Goal: Information Seeking & Learning: Find specific fact

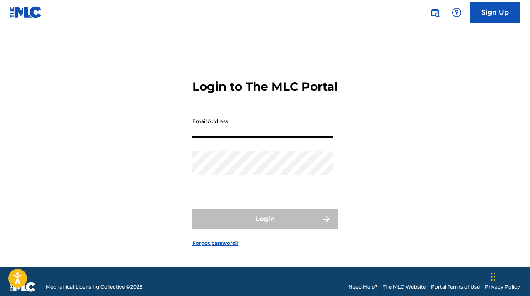
click at [273, 138] on input "Email Address" at bounding box center [262, 126] width 141 height 24
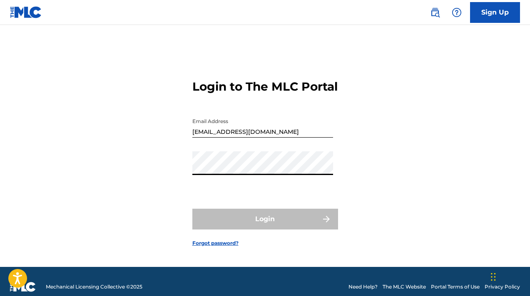
type input "[EMAIL_ADDRESS][DOMAIN_NAME]"
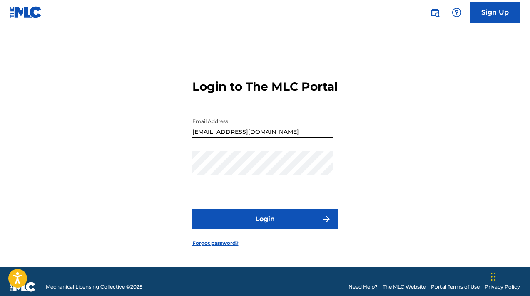
click at [274, 222] on button "Login" at bounding box center [265, 219] width 146 height 21
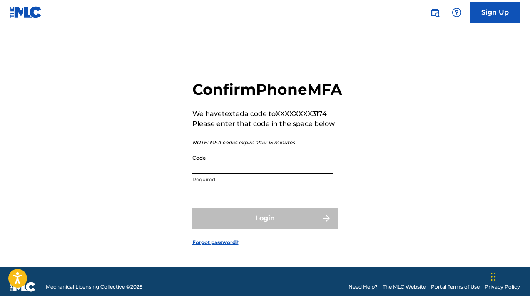
click at [262, 174] on input "Code" at bounding box center [262, 163] width 141 height 24
click at [221, 174] on input "70226" at bounding box center [262, 163] width 141 height 24
paste input "9"
click at [191, 180] on div "Confirm Phone MFA We have texted a code to XXXXXXXX3174 Please enter that code …" at bounding box center [265, 156] width 530 height 221
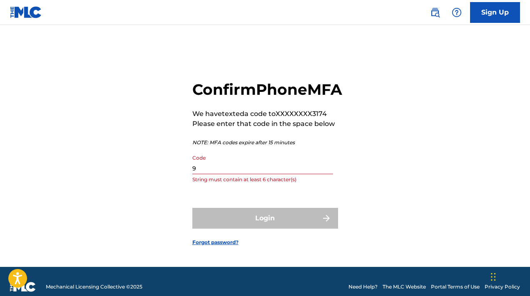
click at [191, 178] on div "Confirm Phone MFA We have texted a code to XXXXXXXX3174 Please enter that code …" at bounding box center [265, 156] width 530 height 221
click at [194, 174] on input "9" at bounding box center [262, 163] width 141 height 24
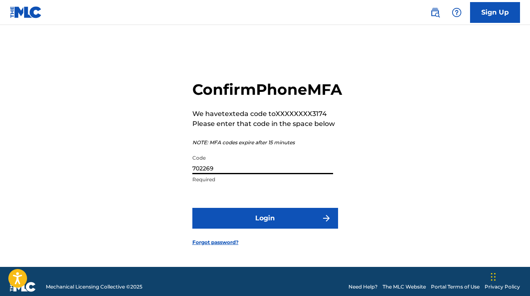
type input "702269"
click at [222, 229] on button "Login" at bounding box center [265, 218] width 146 height 21
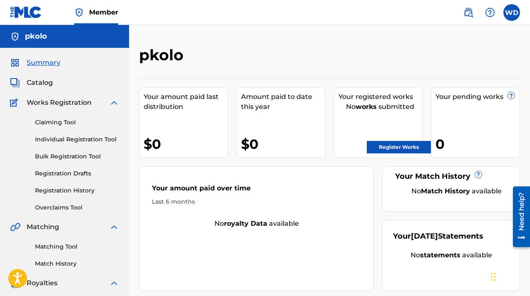
click at [43, 120] on link "Claiming Tool" at bounding box center [77, 122] width 84 height 9
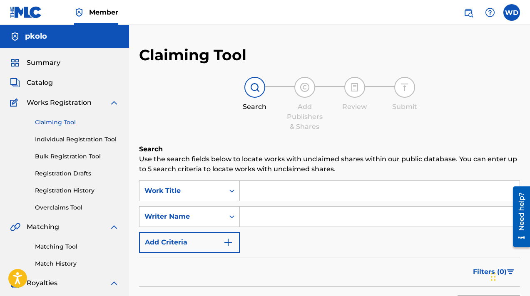
click at [243, 192] on input "Search Form" at bounding box center [380, 191] width 280 height 20
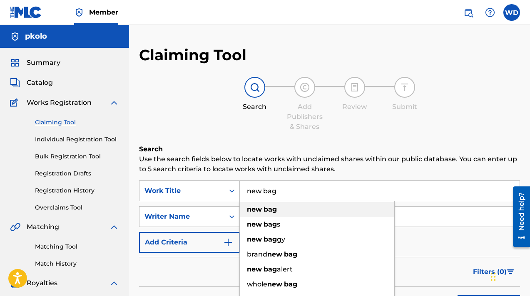
type input "new bag"
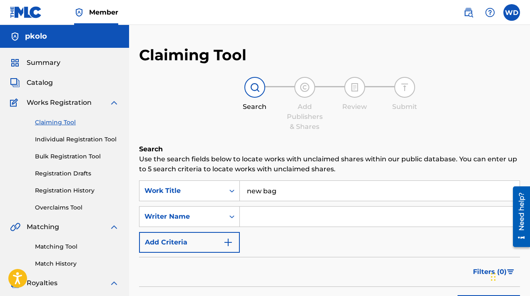
click at [255, 216] on input "Search Form" at bounding box center [380, 217] width 280 height 20
type input "[PERSON_NAME] wap"
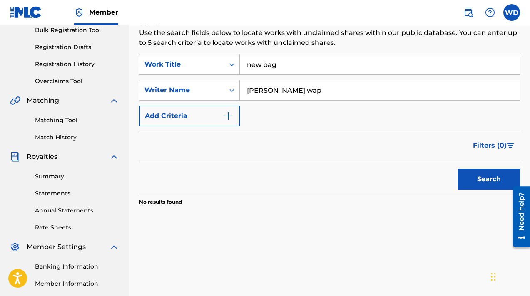
scroll to position [127, 0]
click at [499, 177] on button "Search" at bounding box center [488, 179] width 62 height 21
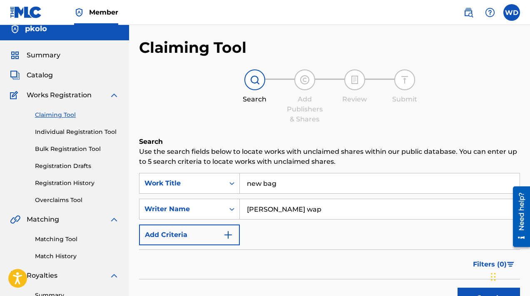
scroll to position [0, 0]
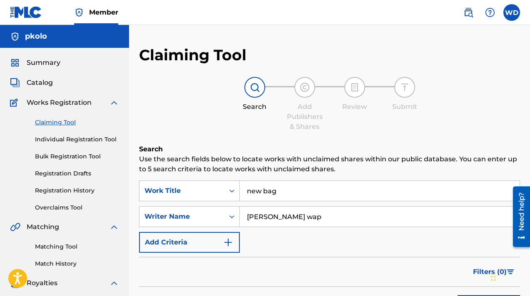
click at [513, 17] on label at bounding box center [511, 12] width 17 height 17
click at [511, 12] on input "WD Widens [PERSON_NAME] [EMAIL_ADDRESS][DOMAIN_NAME] Notification Preferences P…" at bounding box center [511, 12] width 0 height 0
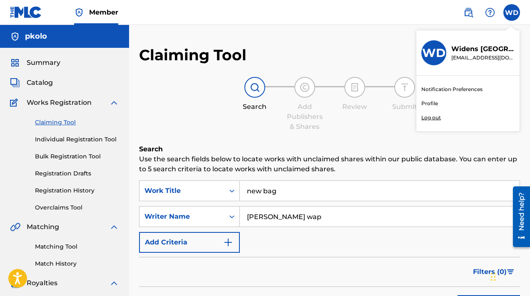
click at [433, 118] on p "Log out" at bounding box center [431, 117] width 20 height 7
click at [511, 12] on input "WD Widens [PERSON_NAME] [EMAIL_ADDRESS][DOMAIN_NAME] Notification Preferences P…" at bounding box center [511, 12] width 0 height 0
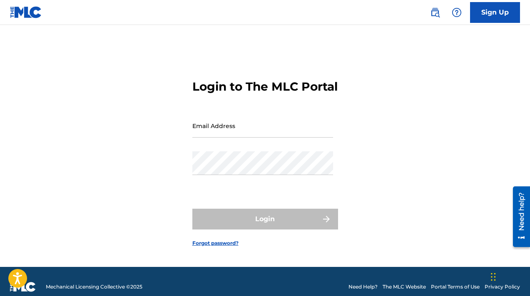
click at [505, 12] on link "Sign Up" at bounding box center [495, 12] width 50 height 21
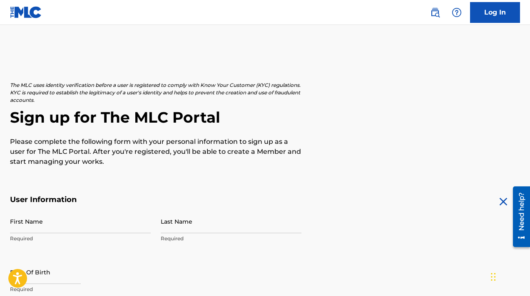
click at [119, 220] on input "First Name" at bounding box center [80, 222] width 141 height 24
type input "widens"
type input "[PERSON_NAME]"
type input "[STREET_ADDRESS]"
type input "[PERSON_NAME]"
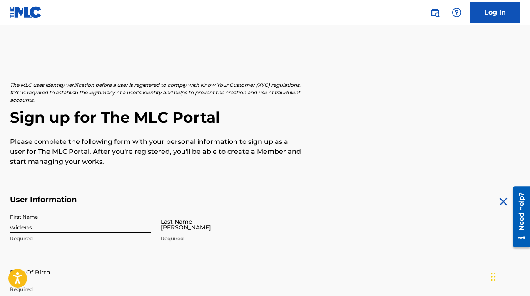
type input "[GEOGRAPHIC_DATA]"
type input "NJ"
type input "07208"
type input "917"
type input "7573174"
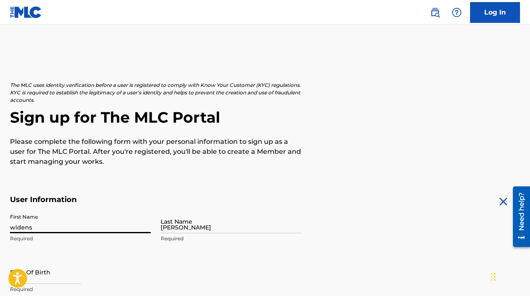
type input "[EMAIL_ADDRESS][DOMAIN_NAME]"
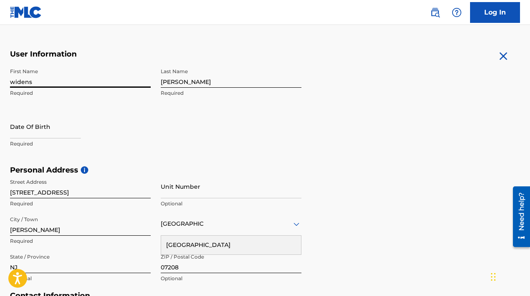
scroll to position [146, 0]
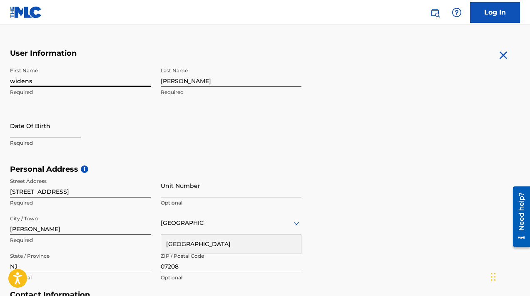
click at [76, 134] on input "text" at bounding box center [45, 126] width 71 height 24
select select "8"
select select "2025"
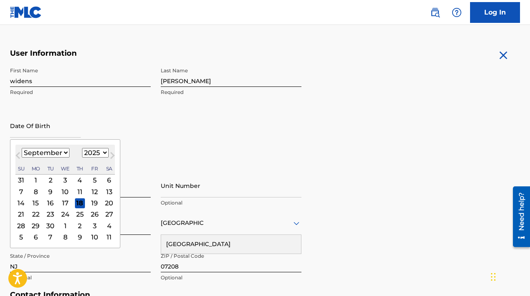
click at [62, 152] on select "January February March April May June July August September October November De…" at bounding box center [46, 153] width 48 height 10
select select "7"
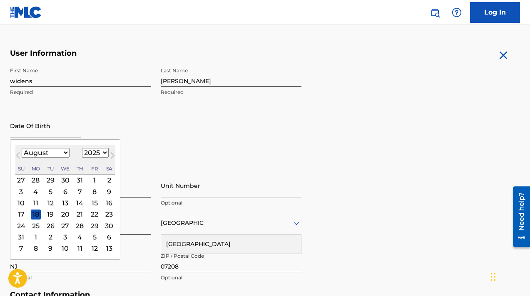
click at [81, 190] on div "7" at bounding box center [80, 192] width 10 height 10
type input "[DATE]"
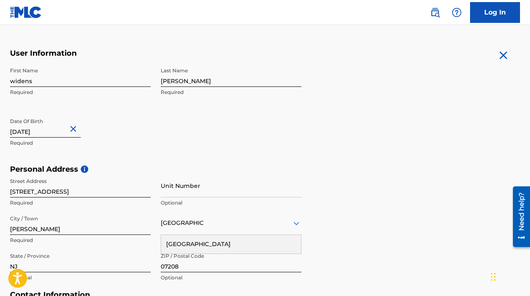
click at [57, 133] on input "[DATE]" at bounding box center [45, 126] width 71 height 24
select select "7"
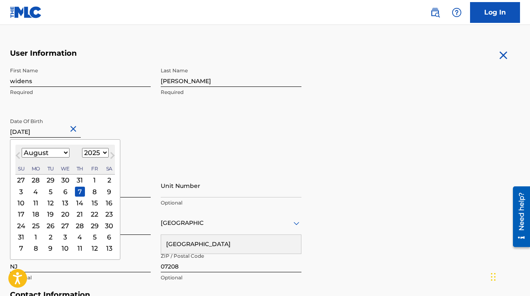
click at [88, 154] on select "1899 1900 1901 1902 1903 1904 1905 1906 1907 1908 1909 1910 1911 1912 1913 1914…" at bounding box center [95, 153] width 27 height 10
select select "1987"
click at [109, 122] on div "Date Of Birth [DEMOGRAPHIC_DATA] [DEMOGRAPHIC_DATA] Previous Month Next Month A…" at bounding box center [80, 132] width 141 height 37
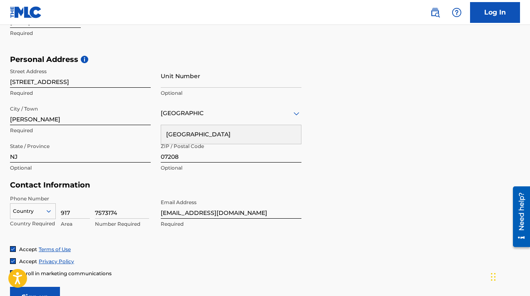
scroll to position [257, 0]
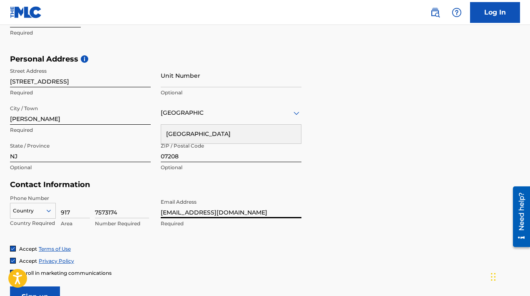
click at [182, 209] on input "[EMAIL_ADDRESS][DOMAIN_NAME]" at bounding box center [231, 207] width 141 height 24
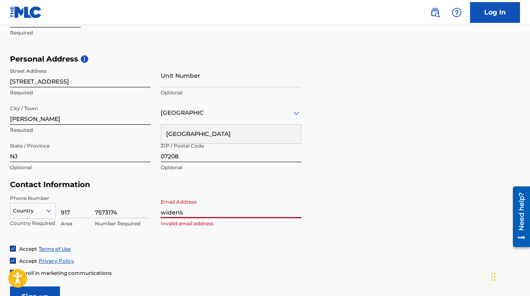
type input "[EMAIL_ADDRESS][DOMAIN_NAME]"
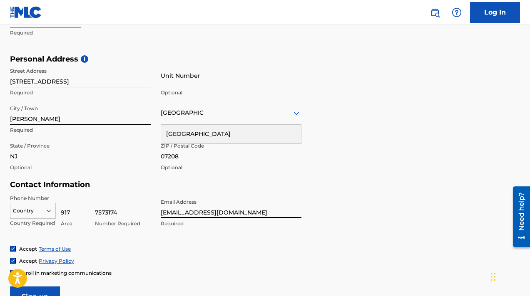
click at [250, 236] on div "Phone Number Country Country Required 917 Area 7573174 Number Required Email Ad…" at bounding box center [155, 220] width 291 height 51
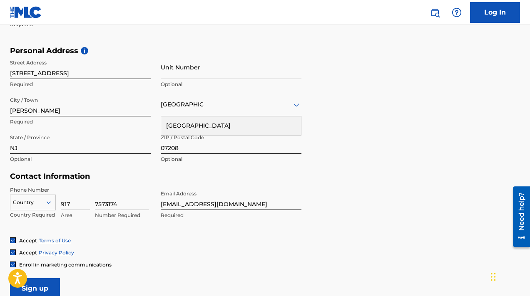
scroll to position [315, 0]
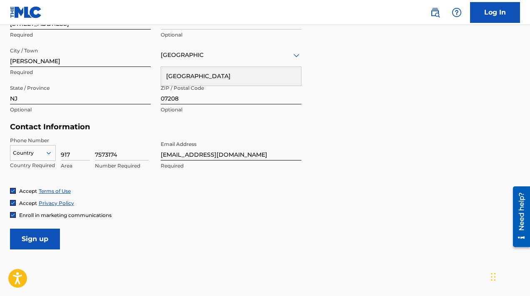
click at [50, 242] on input "Sign up" at bounding box center [35, 239] width 50 height 21
click at [46, 151] on icon at bounding box center [48, 152] width 7 height 7
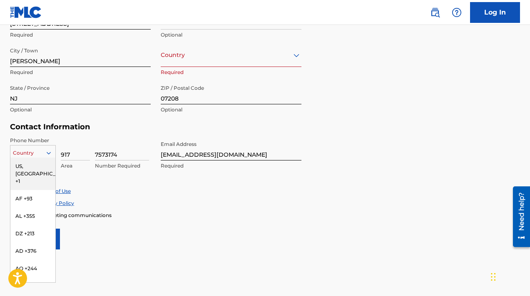
click at [31, 164] on div "US, [GEOGRAPHIC_DATA] +1" at bounding box center [32, 174] width 45 height 32
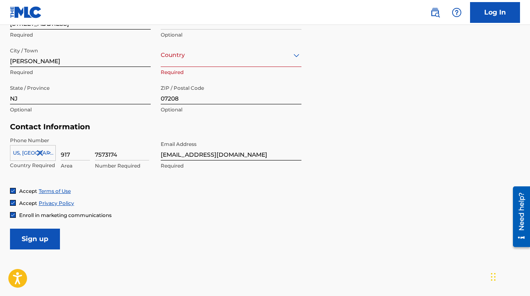
click at [32, 238] on input "Sign up" at bounding box center [35, 239] width 50 height 21
click at [34, 242] on input "Sign up" at bounding box center [35, 239] width 50 height 21
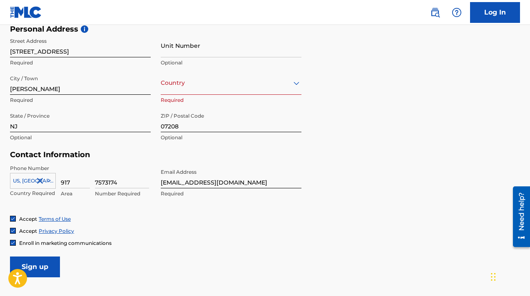
scroll to position [281, 0]
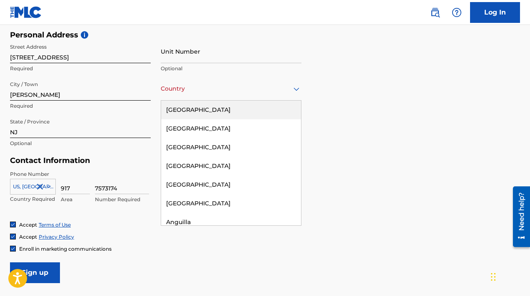
click at [193, 94] on div "Country" at bounding box center [231, 89] width 141 height 24
click at [194, 114] on div "[GEOGRAPHIC_DATA]" at bounding box center [231, 110] width 140 height 19
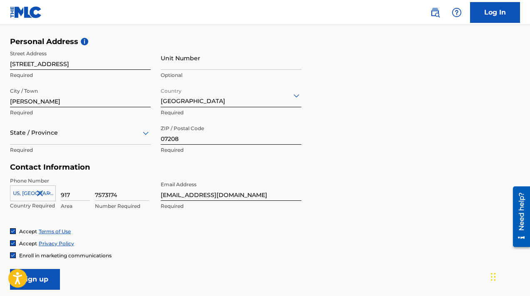
scroll to position [354, 0]
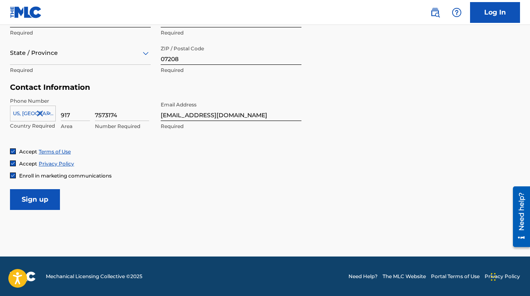
click at [55, 200] on input "Sign up" at bounding box center [35, 199] width 50 height 21
click at [92, 56] on div at bounding box center [80, 53] width 141 height 10
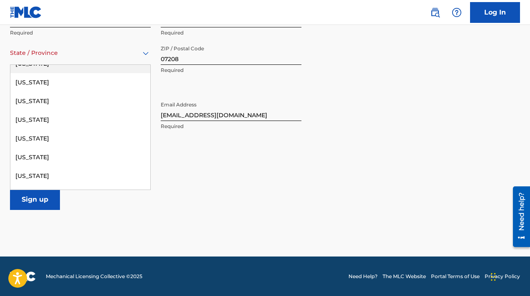
scroll to position [568, 0]
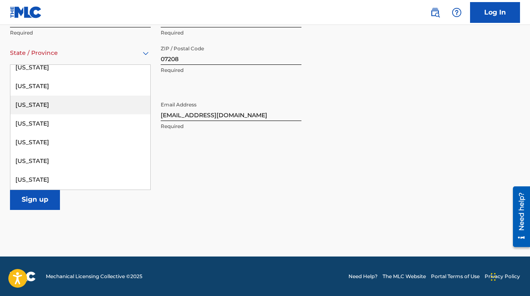
click at [67, 107] on div "[US_STATE]" at bounding box center [80, 105] width 140 height 19
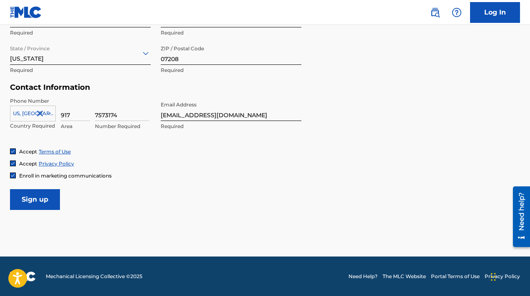
click at [53, 196] on input "Sign up" at bounding box center [35, 199] width 50 height 21
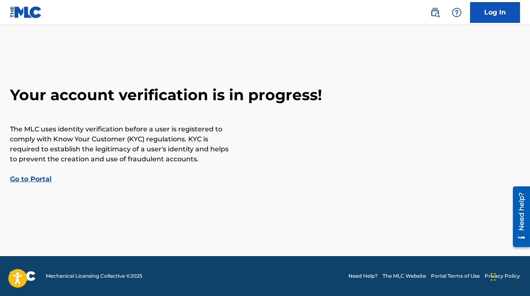
click at [43, 180] on link "Go to Portal" at bounding box center [31, 179] width 42 height 8
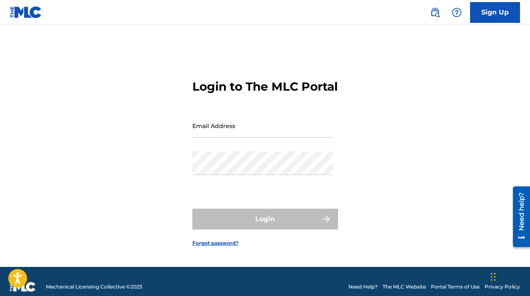
click at [220, 136] on input "Email Address" at bounding box center [262, 126] width 141 height 24
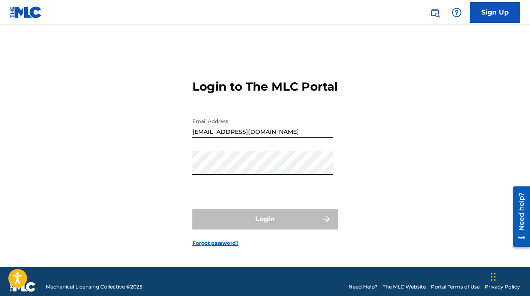
type input "[EMAIL_ADDRESS][DOMAIN_NAME]"
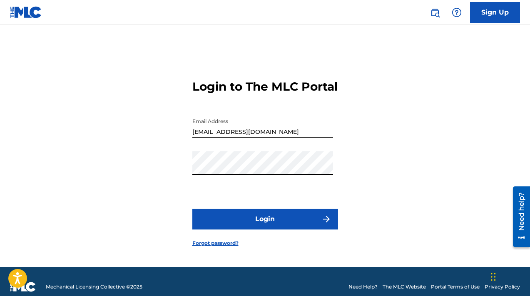
click at [268, 223] on button "Login" at bounding box center [265, 219] width 146 height 21
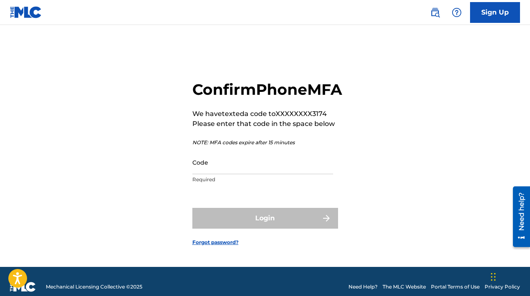
click at [213, 174] on input "Code" at bounding box center [262, 163] width 141 height 24
paste input "9"
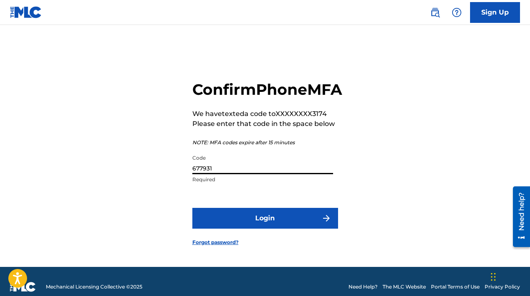
type input "677931"
click at [239, 227] on button "Login" at bounding box center [265, 218] width 146 height 21
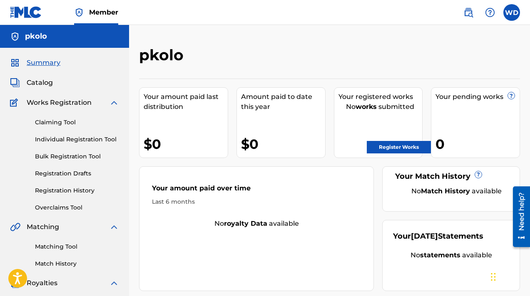
click at [518, 15] on label at bounding box center [511, 12] width 17 height 17
click at [511, 12] on input "WD Widens [PERSON_NAME] [EMAIL_ADDRESS][DOMAIN_NAME] Notification Preferences P…" at bounding box center [511, 12] width 0 height 0
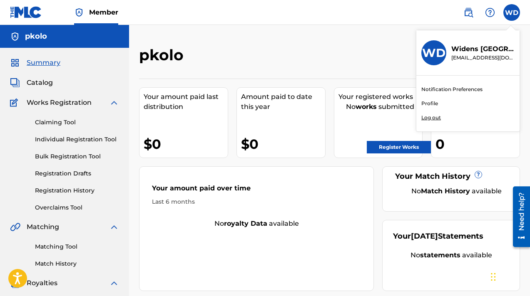
click at [432, 120] on p "Log out" at bounding box center [431, 117] width 20 height 7
click at [511, 12] on input "WD Widens [PERSON_NAME] [EMAIL_ADDRESS][DOMAIN_NAME] Notification Preferences P…" at bounding box center [511, 12] width 0 height 0
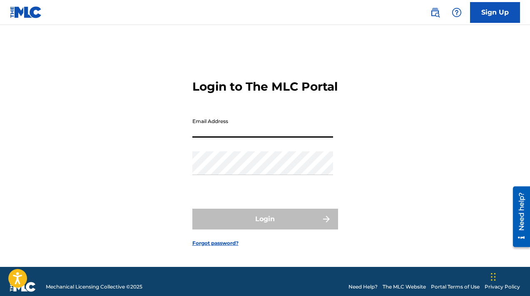
click at [284, 135] on input "Email Address" at bounding box center [262, 126] width 141 height 24
type input "[EMAIL_ADDRESS][DOMAIN_NAME]"
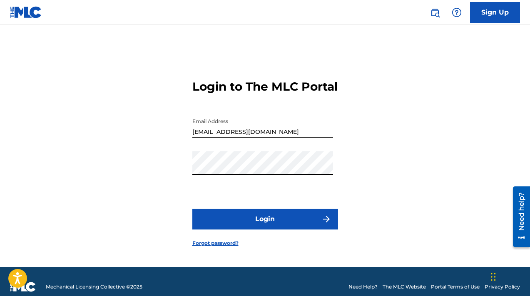
click at [192, 209] on button "Login" at bounding box center [265, 219] width 146 height 21
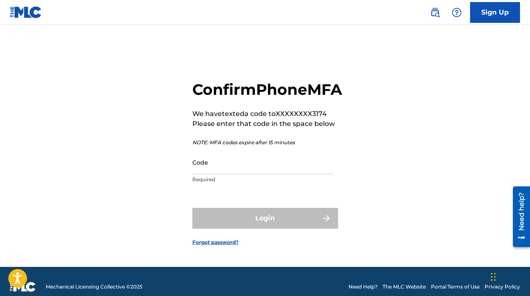
click at [276, 174] on input "Code" at bounding box center [262, 163] width 141 height 24
paste input "9"
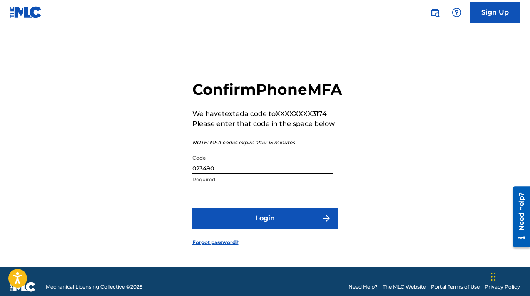
type input "023490"
click at [192, 208] on button "Login" at bounding box center [265, 218] width 146 height 21
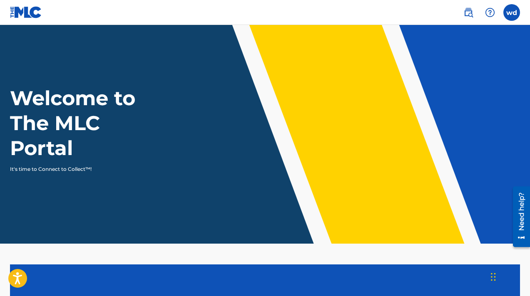
click at [511, 14] on label at bounding box center [511, 12] width 17 height 17
click at [511, 12] on input "wd widens [PERSON_NAME] [EMAIL_ADDRESS][DOMAIN_NAME] Notification Preferences P…" at bounding box center [511, 12] width 0 height 0
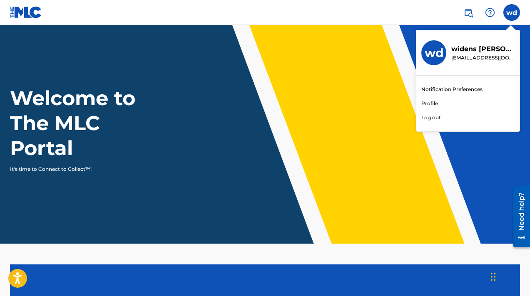
click at [436, 106] on link "Profile" at bounding box center [429, 103] width 17 height 7
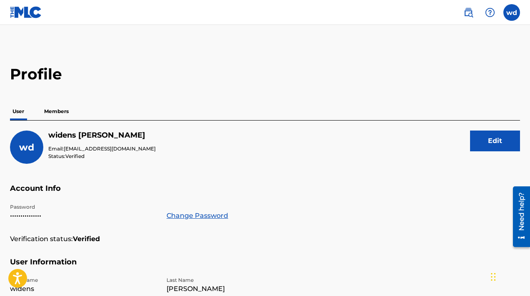
click at [516, 10] on label at bounding box center [511, 12] width 17 height 17
click at [511, 12] on input "wd widens [PERSON_NAME] [EMAIL_ADDRESS][DOMAIN_NAME] Notification Preferences P…" at bounding box center [511, 12] width 0 height 0
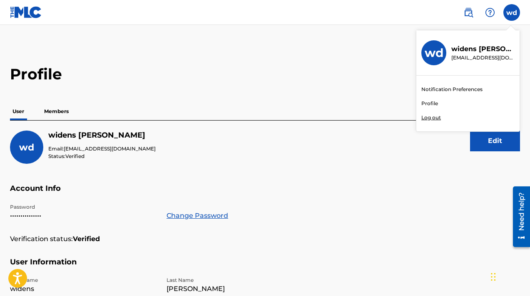
click at [361, 82] on h2 "Profile" at bounding box center [265, 74] width 510 height 19
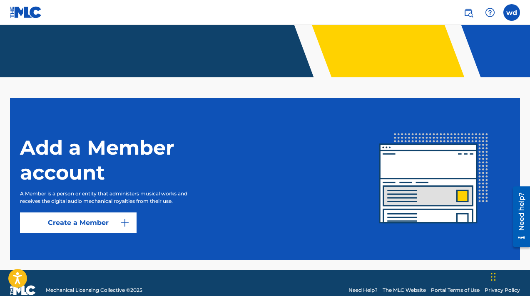
scroll to position [181, 0]
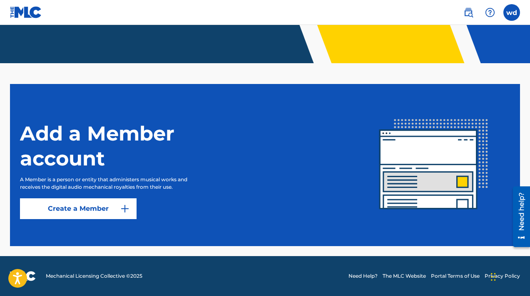
click at [103, 209] on link "Create a Member" at bounding box center [78, 209] width 117 height 21
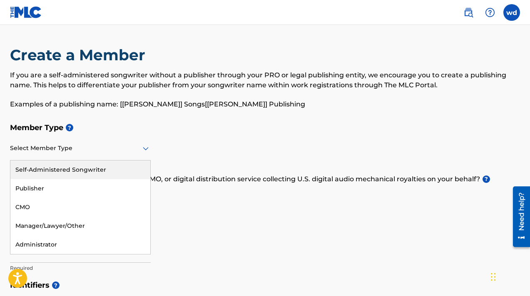
click at [100, 147] on div at bounding box center [80, 148] width 141 height 10
click at [95, 169] on div "Self-Administered Songwriter" at bounding box center [80, 170] width 140 height 19
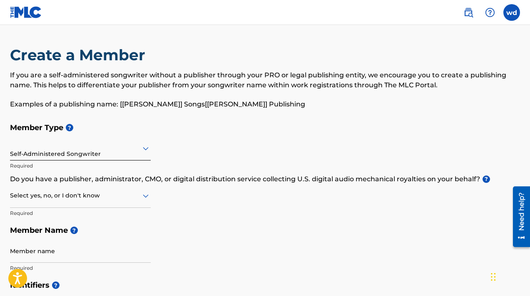
click at [85, 199] on div at bounding box center [80, 196] width 141 height 10
click at [83, 230] on div "No" at bounding box center [80, 236] width 140 height 19
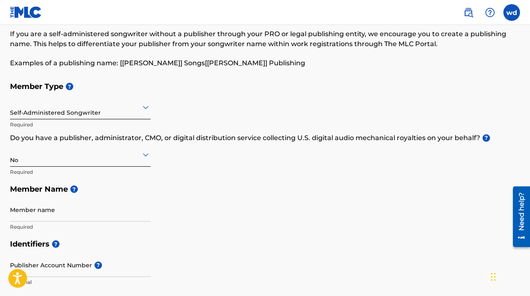
scroll to position [53, 0]
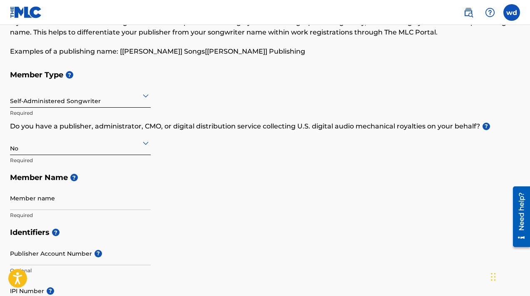
click at [67, 199] on input "Member name" at bounding box center [80, 198] width 141 height 24
type input "widens [PERSON_NAME]"
type input "[STREET_ADDRESS]"
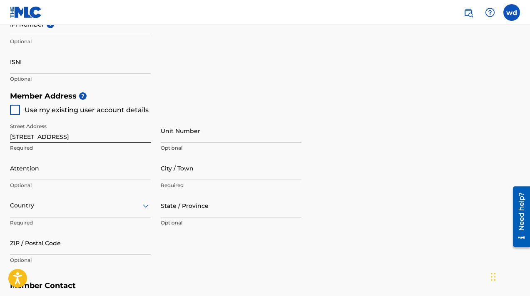
scroll to position [337, 0]
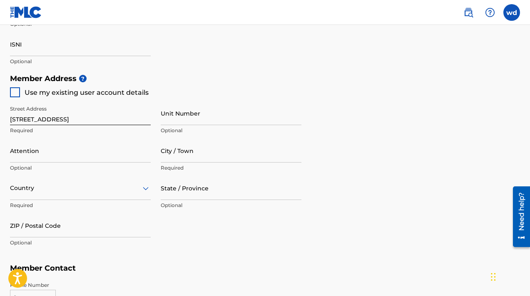
click at [18, 90] on div at bounding box center [15, 92] width 10 height 10
type input "[PERSON_NAME]"
type input "07208"
type input "917"
type input "7573174"
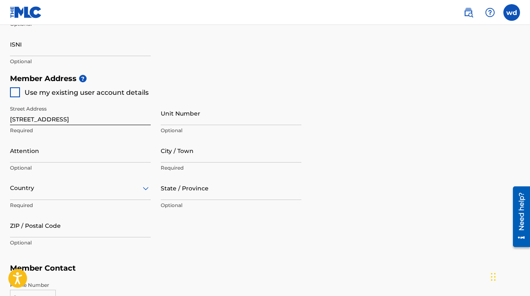
type input "[EMAIL_ADDRESS][DOMAIN_NAME]"
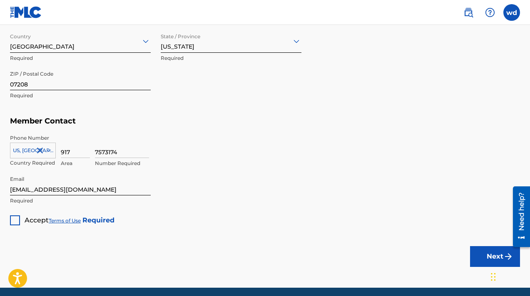
scroll to position [491, 0]
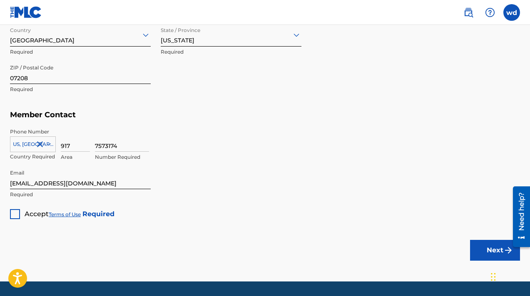
click at [15, 215] on div at bounding box center [15, 214] width 10 height 10
click at [502, 250] on button "Next" at bounding box center [495, 250] width 50 height 21
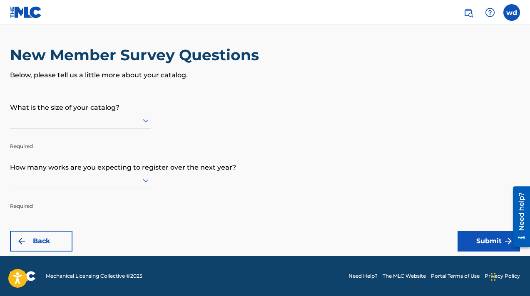
click at [110, 121] on div at bounding box center [80, 120] width 141 height 10
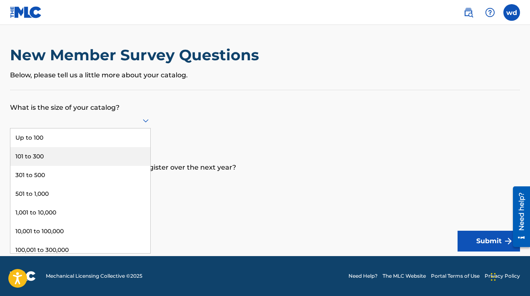
click at [101, 155] on div "101 to 300" at bounding box center [80, 156] width 140 height 19
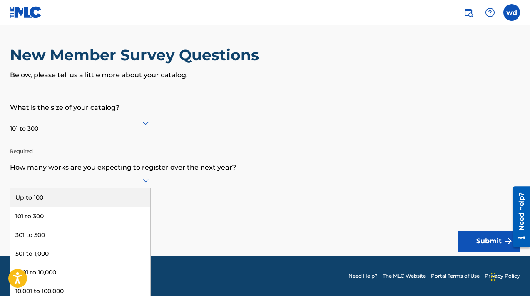
scroll to position [0, 0]
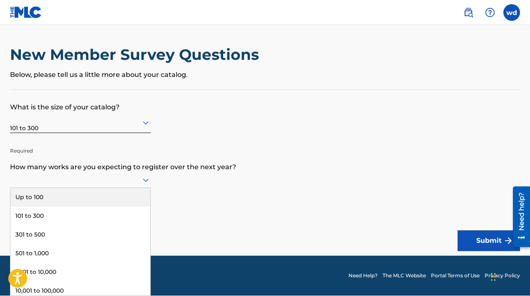
click at [100, 179] on div at bounding box center [80, 180] width 141 height 10
click at [97, 204] on div "Up to 100" at bounding box center [80, 197] width 140 height 19
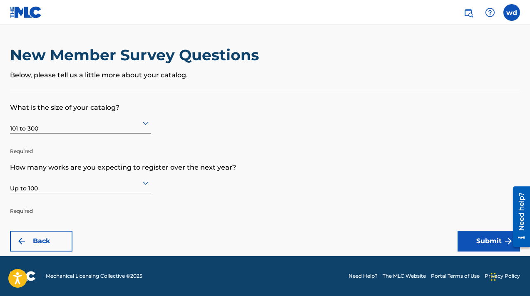
click at [473, 237] on button "Submit" at bounding box center [488, 241] width 62 height 21
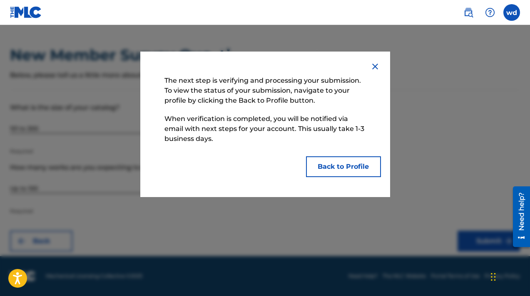
click at [375, 65] on img at bounding box center [375, 67] width 10 height 10
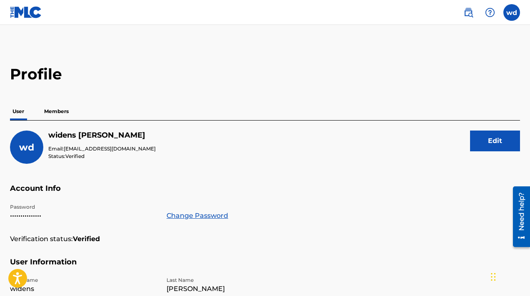
click at [53, 112] on p "Members" at bounding box center [57, 111] width 30 height 17
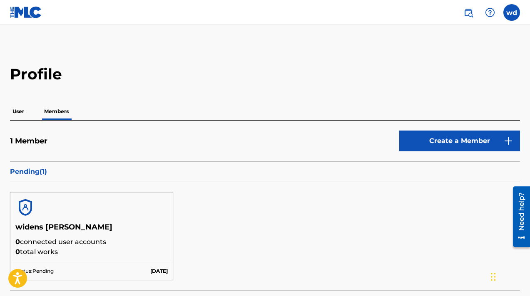
click at [471, 11] on img at bounding box center [468, 12] width 10 height 10
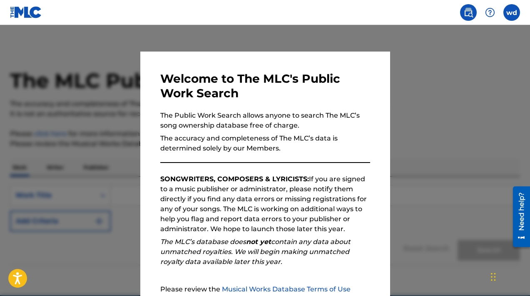
click at [419, 65] on div at bounding box center [265, 173] width 530 height 296
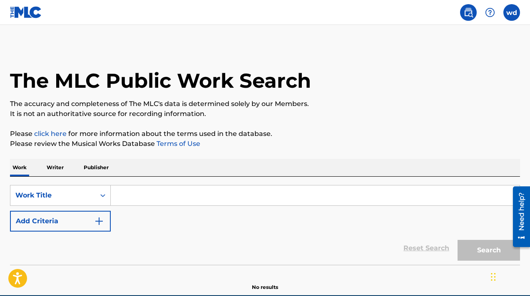
click at [326, 192] on input "Search Form" at bounding box center [315, 196] width 409 height 20
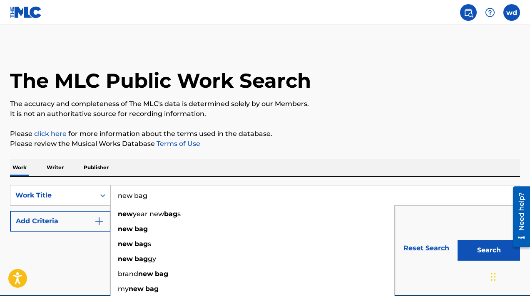
type input "new bag"
click at [457, 240] on button "Search" at bounding box center [488, 250] width 62 height 21
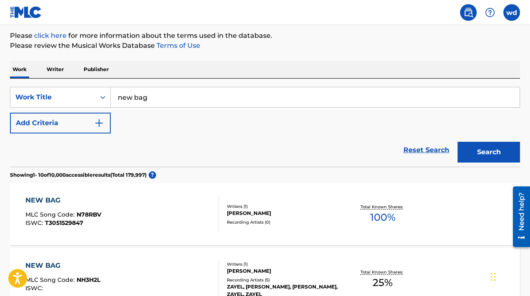
scroll to position [89, 0]
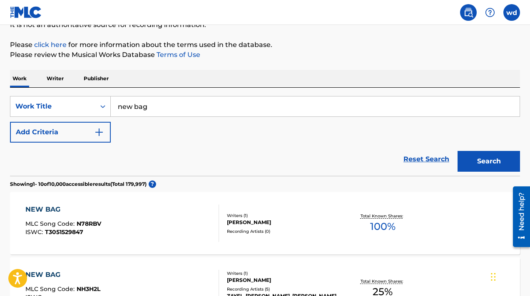
click at [96, 127] on img "Search Form" at bounding box center [99, 132] width 10 height 10
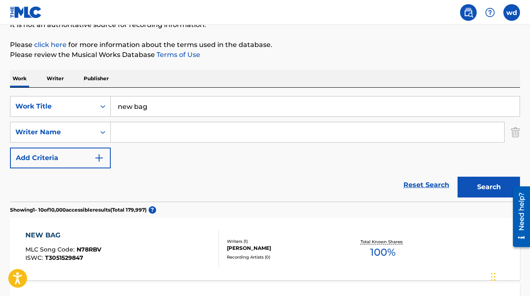
click at [112, 125] on input "Search Form" at bounding box center [307, 132] width 393 height 20
click at [457, 177] on button "Search" at bounding box center [488, 187] width 62 height 21
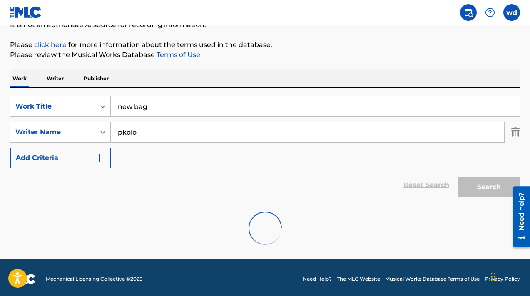
scroll to position [65, 0]
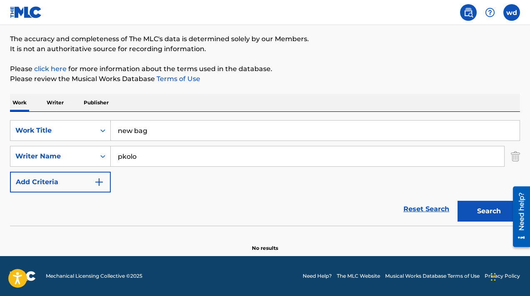
click at [117, 127] on input "new bag" at bounding box center [315, 131] width 409 height 20
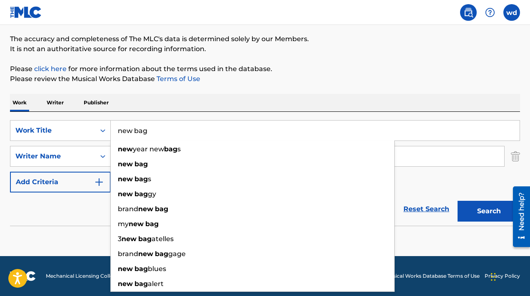
click at [117, 127] on input "new bag" at bounding box center [315, 131] width 409 height 20
click at [150, 126] on input "new bag" at bounding box center [315, 131] width 409 height 20
click at [188, 132] on input "new bag" at bounding box center [315, 131] width 409 height 20
click at [172, 104] on div "Work Writer Publisher" at bounding box center [265, 102] width 510 height 17
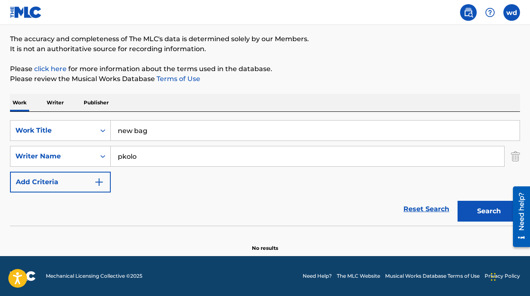
click at [168, 164] on input "pkolo" at bounding box center [307, 156] width 393 height 20
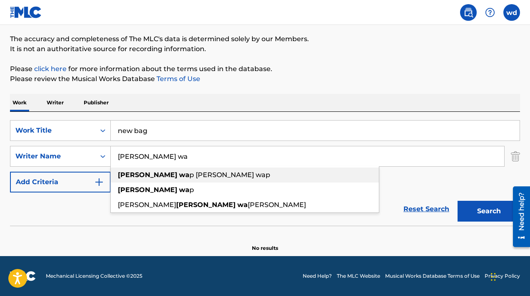
click at [189, 176] on span "p [PERSON_NAME] wap" at bounding box center [229, 175] width 81 height 8
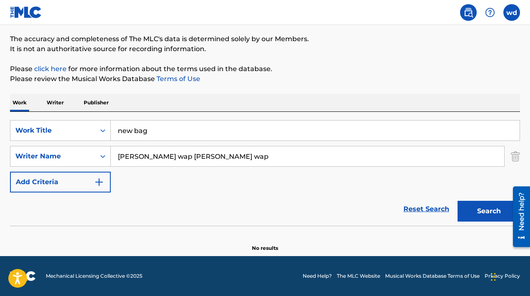
click at [474, 213] on button "Search" at bounding box center [488, 211] width 62 height 21
click at [261, 153] on input "[PERSON_NAME] wap [PERSON_NAME] wap" at bounding box center [307, 156] width 393 height 20
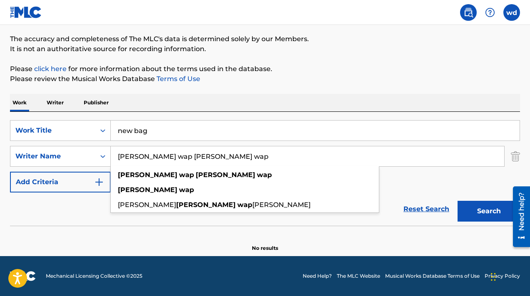
click at [261, 153] on input "[PERSON_NAME] wap [PERSON_NAME] wap" at bounding box center [307, 156] width 393 height 20
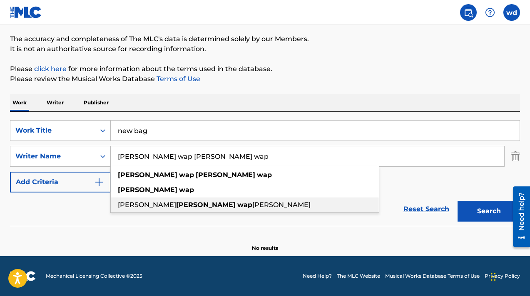
click at [258, 206] on div "[PERSON_NAME] wap [PERSON_NAME]" at bounding box center [245, 205] width 268 height 15
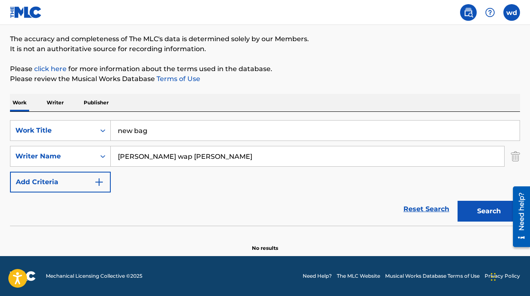
click at [476, 223] on div "Search" at bounding box center [486, 209] width 67 height 33
click at [476, 215] on button "Search" at bounding box center [488, 211] width 62 height 21
click at [234, 157] on input "[PERSON_NAME] wap [PERSON_NAME]" at bounding box center [307, 156] width 393 height 20
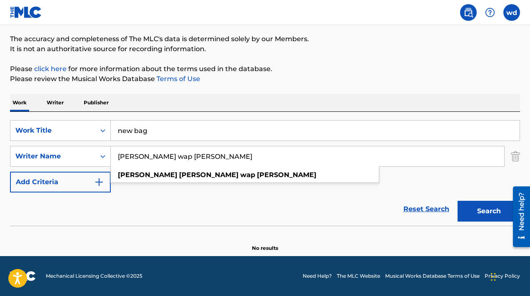
click at [234, 157] on input "[PERSON_NAME] wap [PERSON_NAME]" at bounding box center [307, 156] width 393 height 20
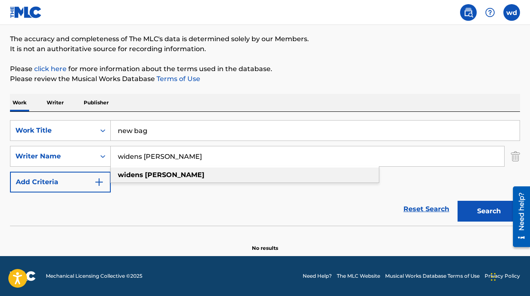
type input "widens [PERSON_NAME]"
click at [228, 173] on div "widens [PERSON_NAME]" at bounding box center [245, 175] width 268 height 15
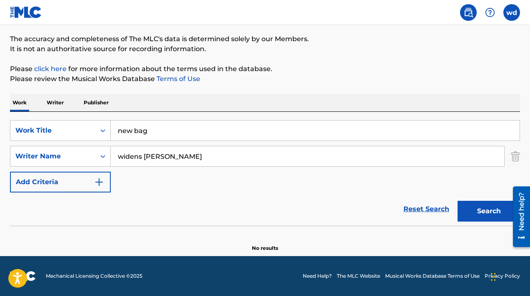
click at [473, 214] on button "Search" at bounding box center [488, 211] width 62 height 21
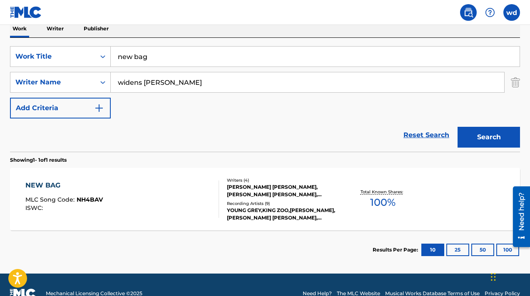
scroll to position [154, 0]
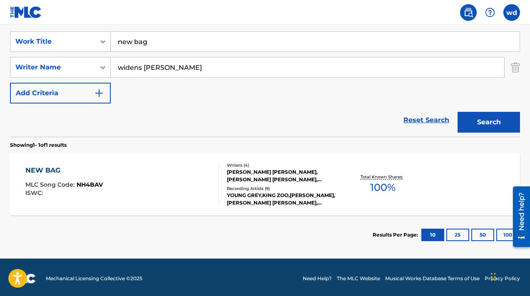
click at [248, 176] on div "[PERSON_NAME] [PERSON_NAME], [PERSON_NAME] [PERSON_NAME], [PERSON_NAME]" at bounding box center [283, 176] width 113 height 15
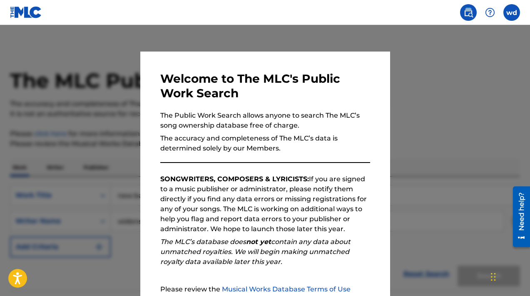
scroll to position [109, 0]
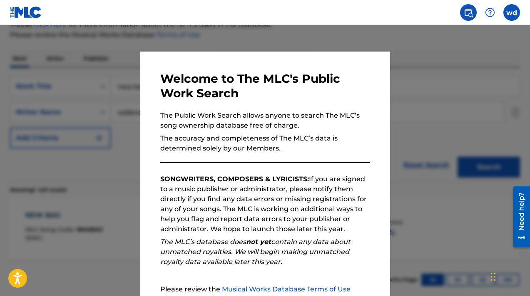
click at [97, 58] on div at bounding box center [265, 173] width 530 height 296
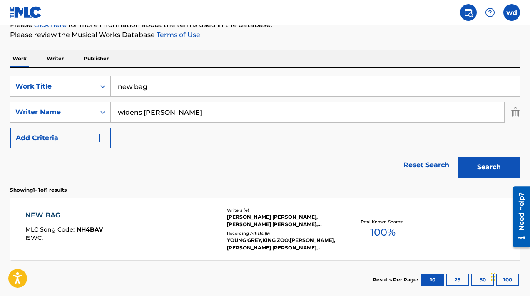
click at [155, 87] on input "new bag" at bounding box center [315, 87] width 409 height 20
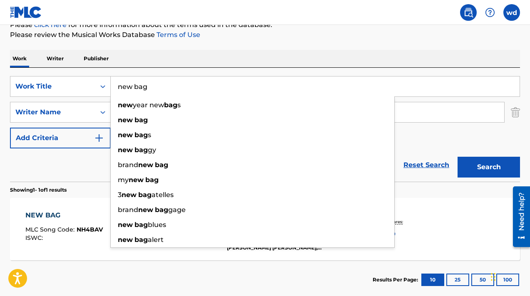
click at [155, 87] on input "new bag" at bounding box center [315, 87] width 409 height 20
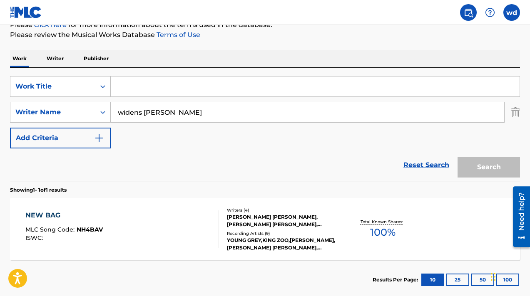
click at [300, 90] on input "Search Form" at bounding box center [315, 87] width 409 height 20
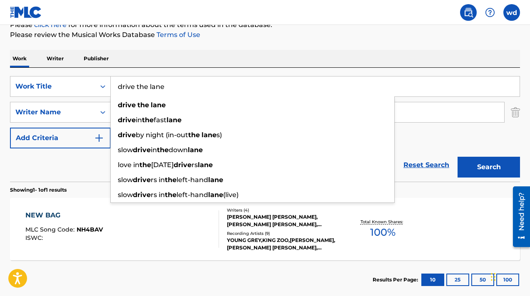
type input "drive the lane"
click at [457, 157] on button "Search" at bounding box center [488, 167] width 62 height 21
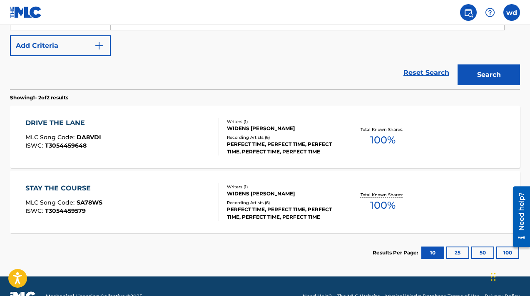
scroll to position [222, 0]
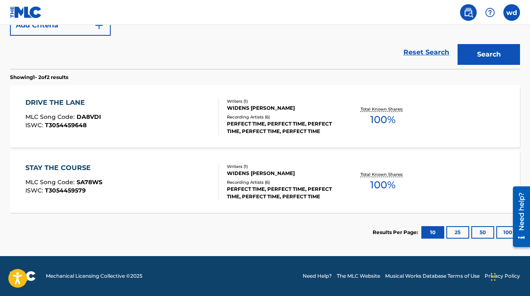
click at [280, 119] on div "Recording Artists ( 6 )" at bounding box center [283, 117] width 113 height 6
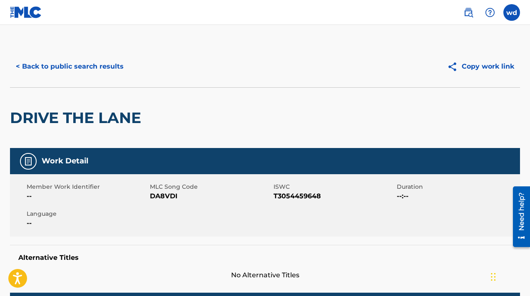
scroll to position [174, 0]
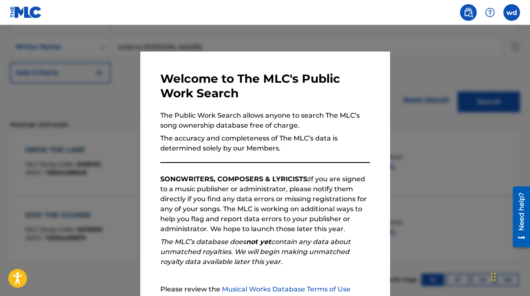
click at [134, 102] on div at bounding box center [265, 173] width 530 height 296
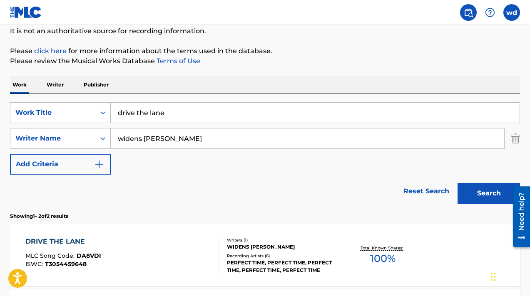
scroll to position [71, 0]
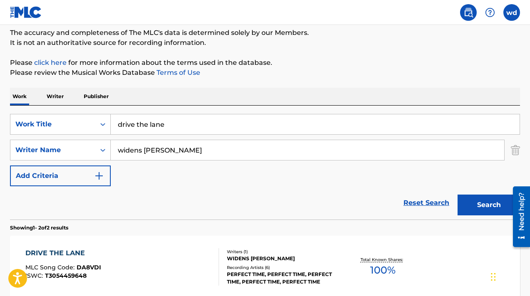
click at [176, 122] on input "drive the lane" at bounding box center [315, 124] width 409 height 20
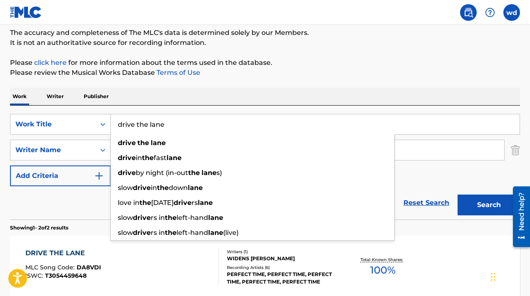
click at [176, 122] on input "drive the lane" at bounding box center [315, 124] width 409 height 20
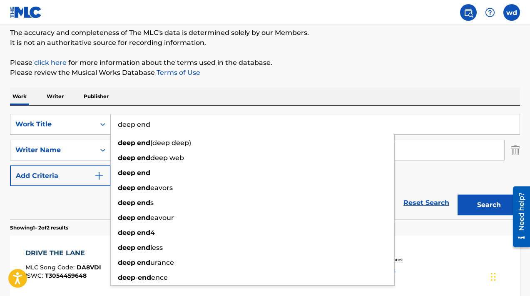
click at [457, 195] on button "Search" at bounding box center [488, 205] width 62 height 21
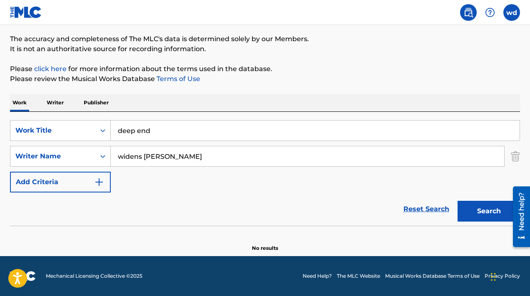
scroll to position [65, 0]
type input "deep end acoustic"
click at [457, 201] on button "Search" at bounding box center [488, 211] width 62 height 21
drag, startPoint x: 184, startPoint y: 131, endPoint x: 106, endPoint y: 128, distance: 78.3
click at [106, 128] on div "SearchWithCriteria42ecb67e-19fc-430a-8c27-15c099d4c019 Work Title deep end acou…" at bounding box center [265, 130] width 510 height 21
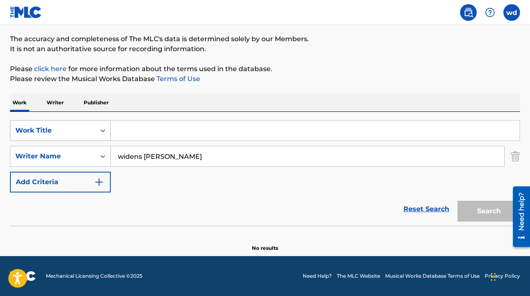
click at [102, 131] on icon "Search Form" at bounding box center [103, 131] width 8 height 8
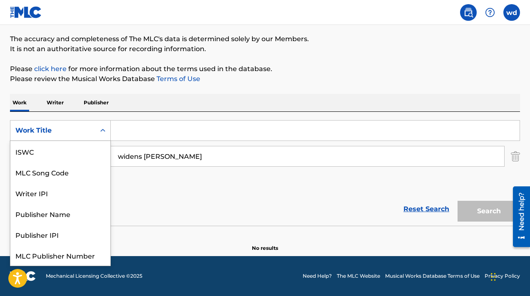
scroll to position [21, 0]
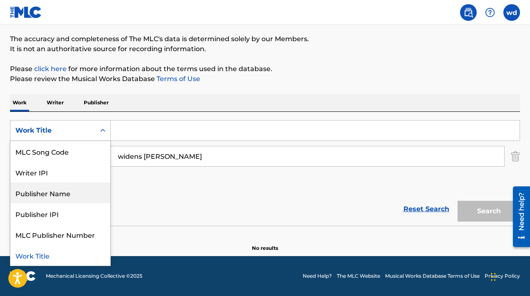
click at [59, 194] on div "Publisher Name" at bounding box center [60, 193] width 100 height 21
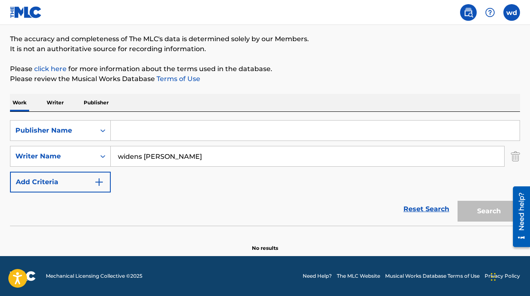
click at [128, 130] on input "Search Form" at bounding box center [315, 131] width 409 height 20
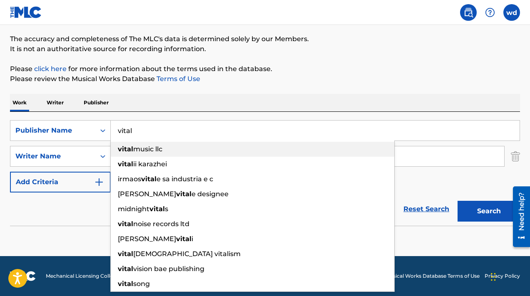
click at [125, 148] on strong "vital" at bounding box center [125, 149] width 15 height 8
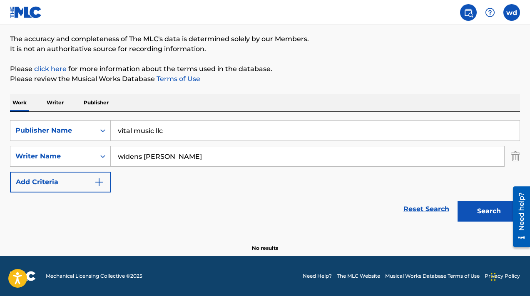
click at [464, 214] on button "Search" at bounding box center [488, 211] width 62 height 21
click at [392, 131] on input "vital music llc" at bounding box center [315, 131] width 409 height 20
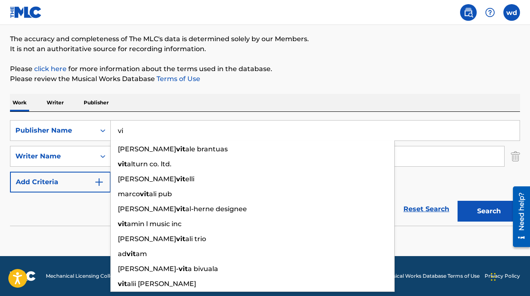
type input "v"
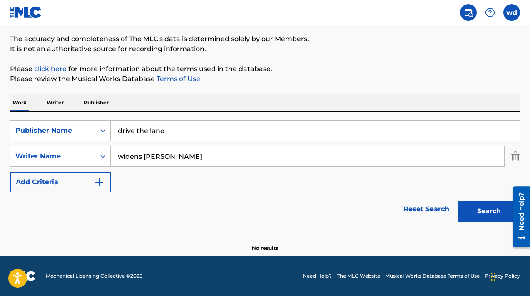
type input "drive the lane"
click at [495, 217] on button "Search" at bounding box center [488, 211] width 62 height 21
click at [269, 129] on input "drive the lane" at bounding box center [315, 131] width 409 height 20
click at [267, 157] on input "widens [PERSON_NAME]" at bounding box center [307, 156] width 393 height 20
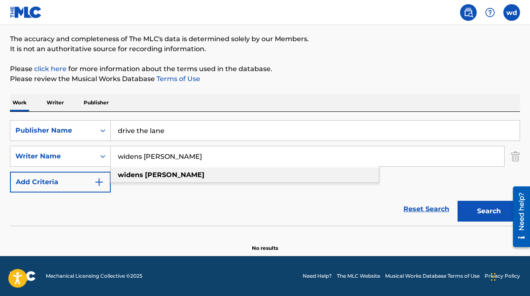
click at [255, 176] on div "widens [PERSON_NAME]" at bounding box center [245, 175] width 268 height 15
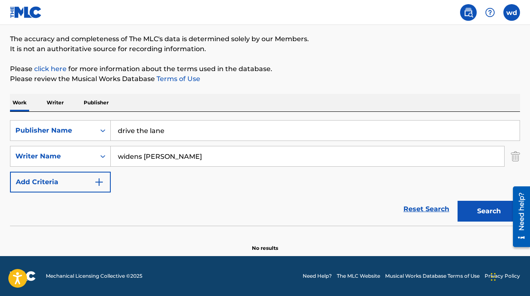
click at [491, 217] on button "Search" at bounding box center [488, 211] width 62 height 21
click at [184, 130] on input "drive the lane" at bounding box center [315, 131] width 409 height 20
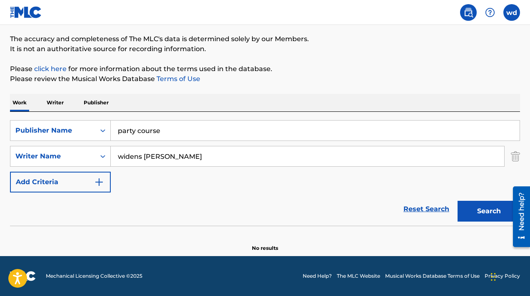
click at [457, 201] on button "Search" at bounding box center [488, 211] width 62 height 21
drag, startPoint x: 160, startPoint y: 134, endPoint x: 98, endPoint y: 132, distance: 62.0
click at [98, 132] on div "SearchWithCriteria4e58c812-95b0-4fea-a7a0-839747c83ad3 Publisher Name party cou…" at bounding box center [265, 130] width 510 height 21
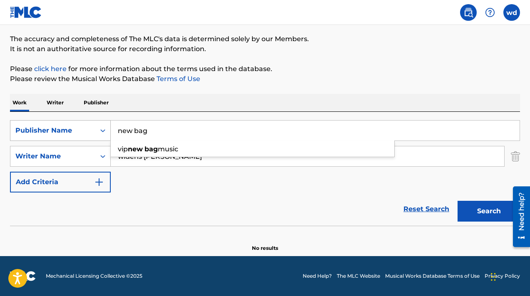
type input "new bag"
click at [457, 201] on button "Search" at bounding box center [488, 211] width 62 height 21
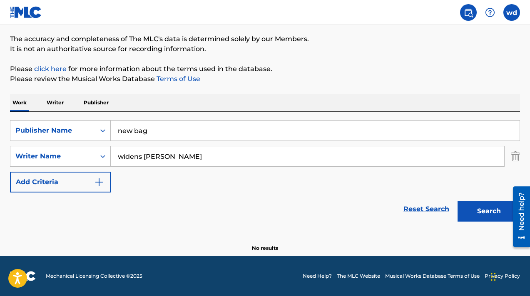
click at [410, 211] on link "Reset Search" at bounding box center [426, 209] width 54 height 18
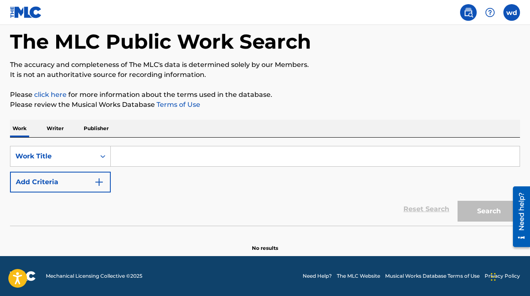
scroll to position [39, 0]
click at [303, 156] on input "Search Form" at bounding box center [315, 156] width 409 height 20
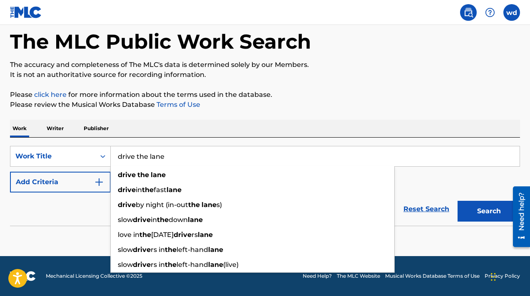
type input "drive the lane"
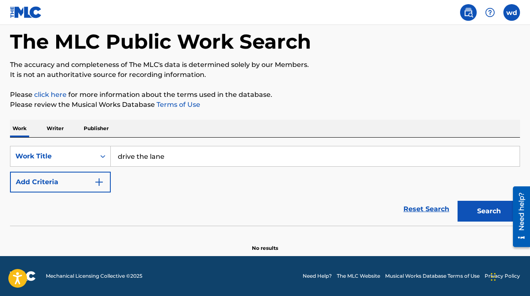
click at [293, 132] on div "Work Writer Publisher" at bounding box center [265, 128] width 510 height 17
click at [97, 179] on img "Search Form" at bounding box center [99, 182] width 10 height 10
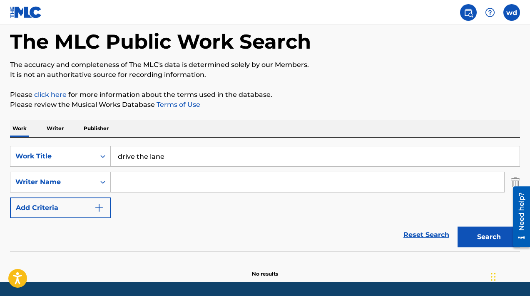
click at [116, 184] on input "Search Form" at bounding box center [307, 182] width 393 height 20
type input "widens [PERSON_NAME]"
click at [488, 234] on button "Search" at bounding box center [488, 237] width 62 height 21
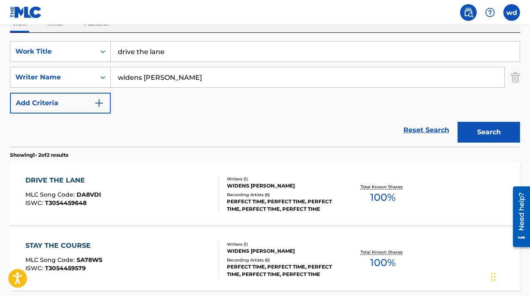
scroll to position [194, 0]
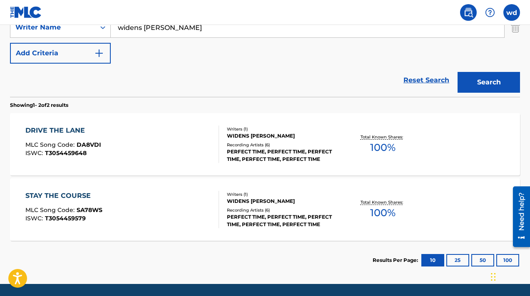
click at [294, 203] on div "WIDENS [PERSON_NAME]" at bounding box center [283, 201] width 113 height 7
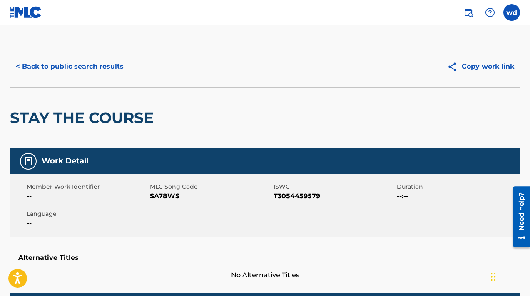
click at [457, 67] on img at bounding box center [454, 67] width 15 height 10
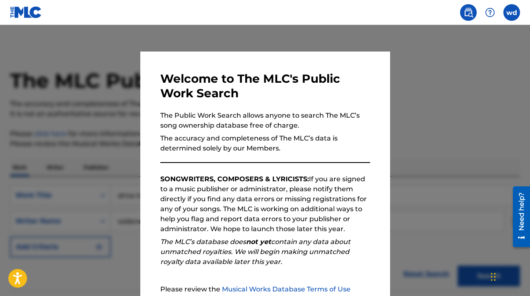
scroll to position [174, 0]
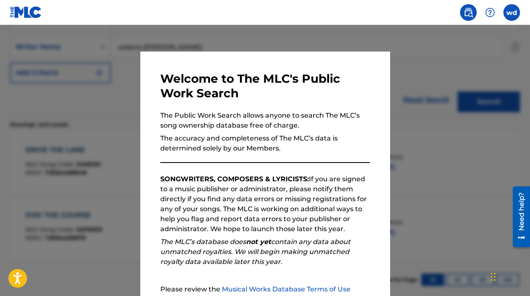
click at [86, 52] on div at bounding box center [265, 173] width 530 height 296
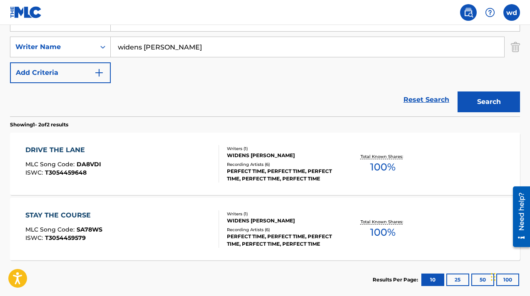
scroll to position [20, 0]
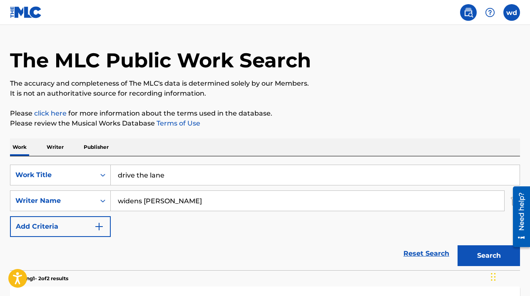
click at [148, 178] on input "drive the lane" at bounding box center [315, 175] width 409 height 20
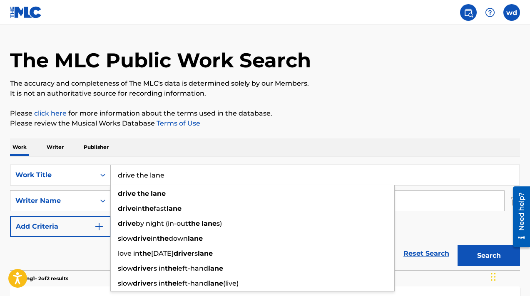
click at [148, 178] on input "drive the lane" at bounding box center [315, 175] width 409 height 20
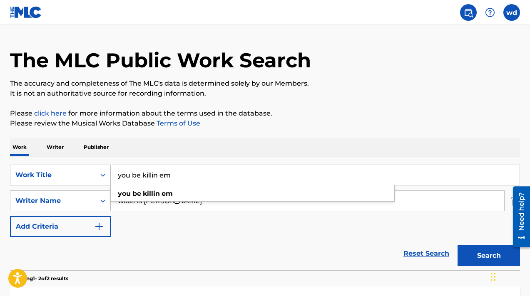
type input "you be killin em"
click at [457, 246] on button "Search" at bounding box center [488, 256] width 62 height 21
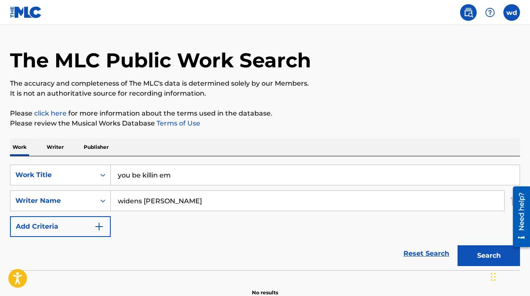
click at [146, 205] on input "widens [PERSON_NAME]" at bounding box center [307, 201] width 393 height 20
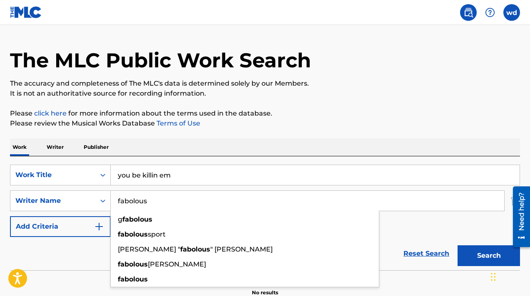
type input "fabolous"
click at [457, 246] on button "Search" at bounding box center [488, 256] width 62 height 21
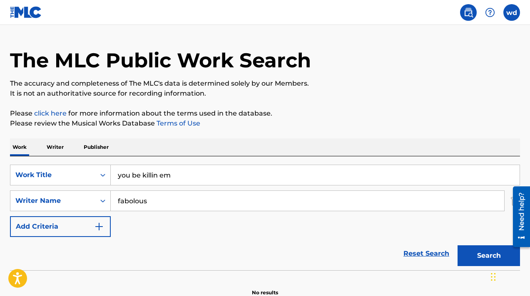
click at [423, 259] on link "Reset Search" at bounding box center [426, 254] width 54 height 18
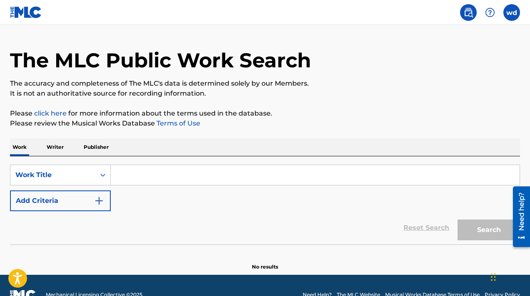
click at [295, 171] on input "Search Form" at bounding box center [315, 175] width 409 height 20
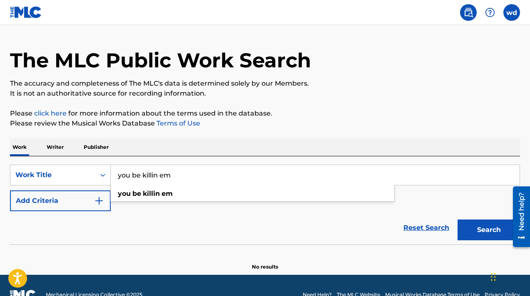
type input "you be killin em"
click at [457, 220] on button "Search" at bounding box center [488, 230] width 62 height 21
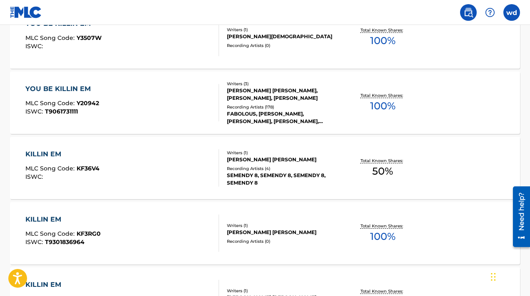
scroll to position [275, 0]
click at [244, 109] on div "Recording Artists ( 178 )" at bounding box center [283, 107] width 113 height 6
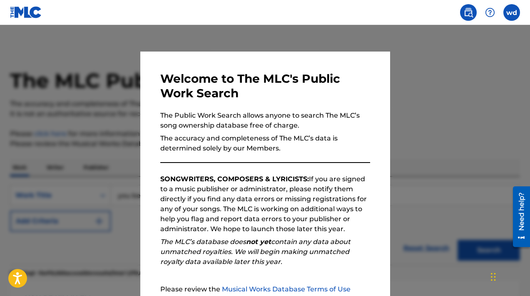
scroll to position [297, 0]
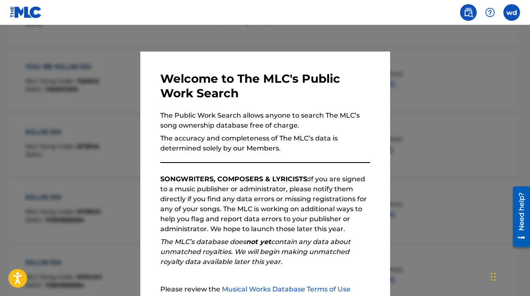
click at [58, 76] on div at bounding box center [265, 173] width 530 height 296
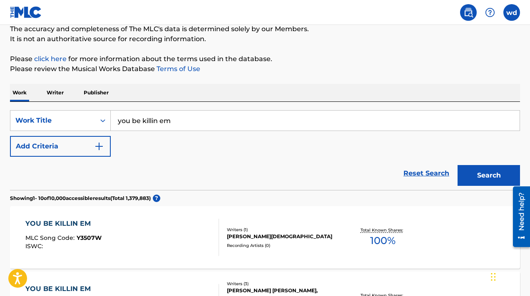
scroll to position [56, 0]
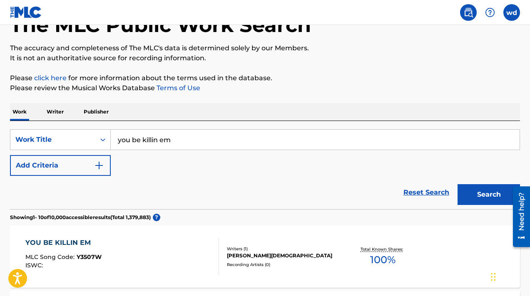
click at [178, 140] on input "you be killin em" at bounding box center [315, 140] width 409 height 20
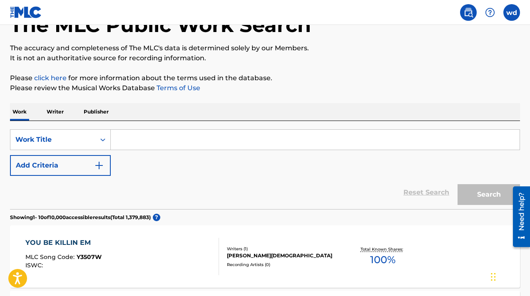
click at [147, 140] on input "Search Form" at bounding box center [315, 140] width 409 height 20
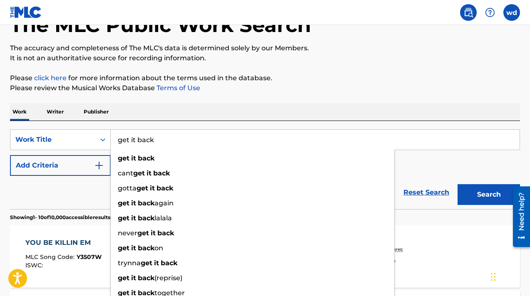
type input "get it back"
click at [159, 114] on div "Work Writer Publisher" at bounding box center [265, 111] width 510 height 17
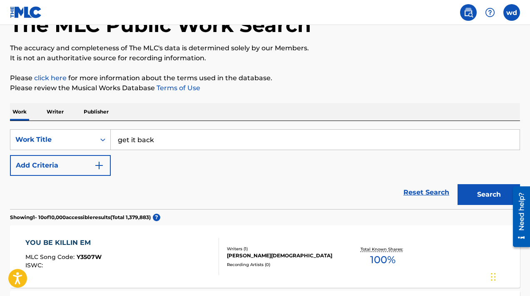
click at [96, 168] on img "Search Form" at bounding box center [99, 166] width 10 height 10
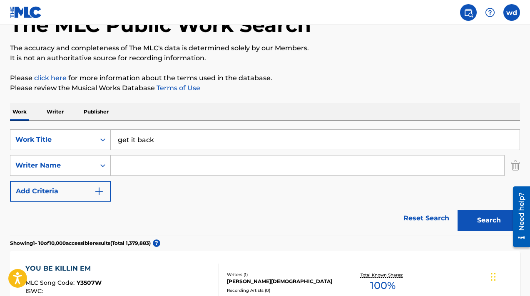
click at [117, 161] on input "Search Form" at bounding box center [307, 166] width 393 height 20
type input "2milly"
click at [457, 210] on button "Search" at bounding box center [488, 220] width 62 height 21
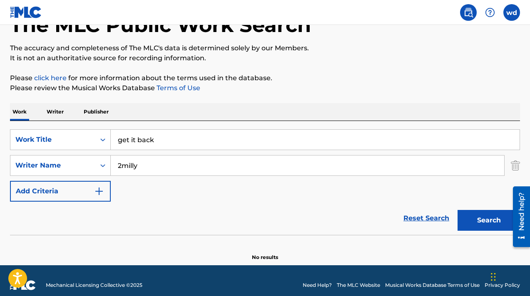
drag, startPoint x: 141, startPoint y: 168, endPoint x: 117, endPoint y: 168, distance: 24.1
click at [117, 168] on input "2milly" at bounding box center [307, 166] width 393 height 20
type input "[PERSON_NAME]"
click at [457, 210] on button "Search" at bounding box center [488, 220] width 62 height 21
click at [417, 220] on link "Reset Search" at bounding box center [426, 218] width 54 height 18
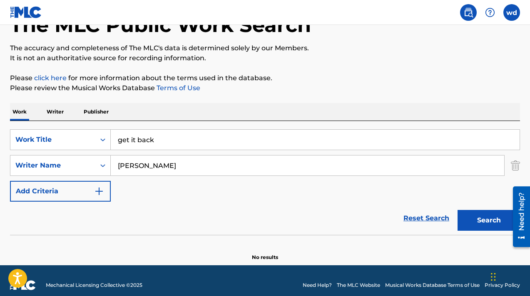
scroll to position [39, 0]
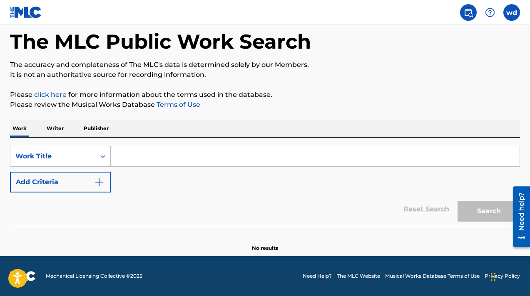
click at [268, 159] on input "Search Form" at bounding box center [315, 156] width 409 height 20
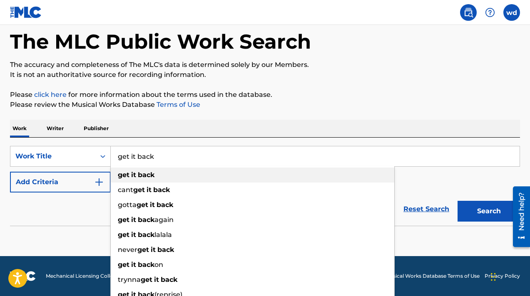
type input "get it back"
click at [257, 175] on div "get it back" at bounding box center [252, 175] width 283 height 15
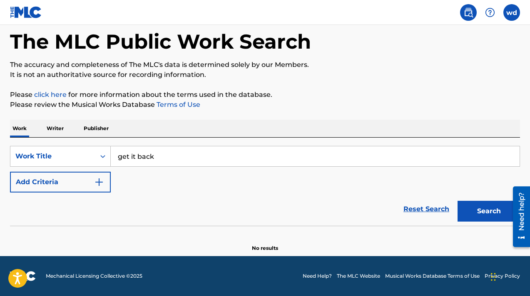
click at [94, 180] on img "Search Form" at bounding box center [99, 182] width 10 height 10
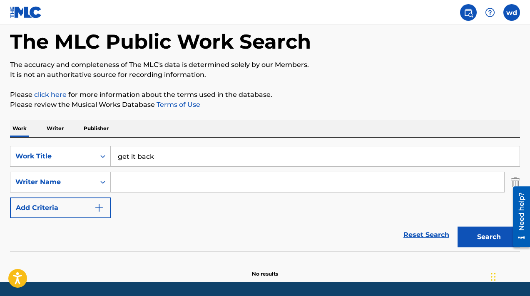
click at [134, 181] on input "Search Form" at bounding box center [307, 182] width 393 height 20
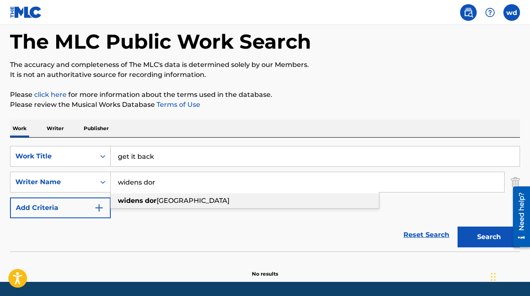
click at [135, 199] on strong "widens" at bounding box center [130, 201] width 25 height 8
type input "widens [PERSON_NAME]"
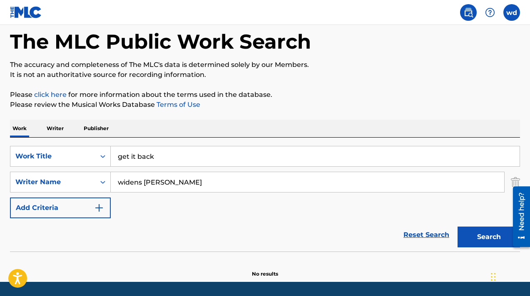
click at [489, 236] on button "Search" at bounding box center [488, 237] width 62 height 21
click at [430, 233] on link "Reset Search" at bounding box center [426, 235] width 54 height 18
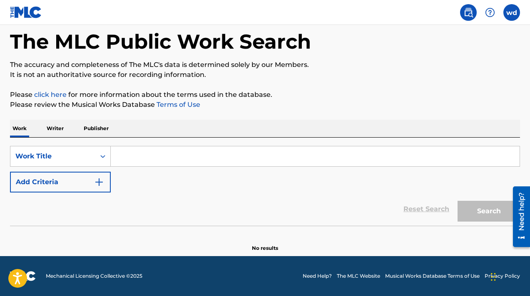
click at [277, 158] on input "Search Form" at bounding box center [315, 156] width 409 height 20
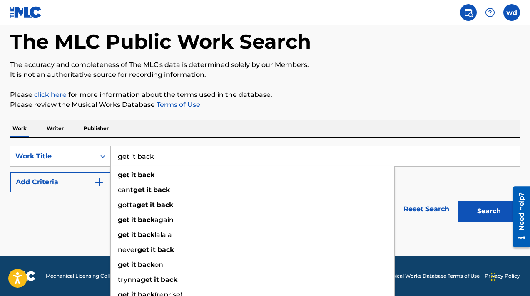
type input "get it back"
click at [289, 131] on div "Work Writer Publisher" at bounding box center [265, 128] width 510 height 17
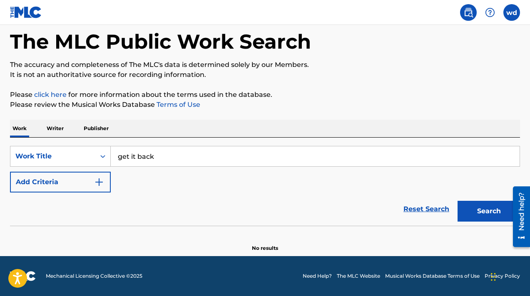
click at [103, 185] on img "Search Form" at bounding box center [99, 182] width 10 height 10
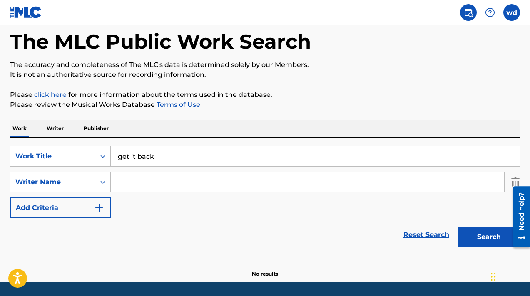
click at [133, 185] on input "Search Form" at bounding box center [307, 182] width 393 height 20
type input "widens [PERSON_NAME]"
click at [469, 233] on button "Search" at bounding box center [488, 237] width 62 height 21
click at [446, 188] on input "widens [PERSON_NAME]" at bounding box center [307, 182] width 393 height 20
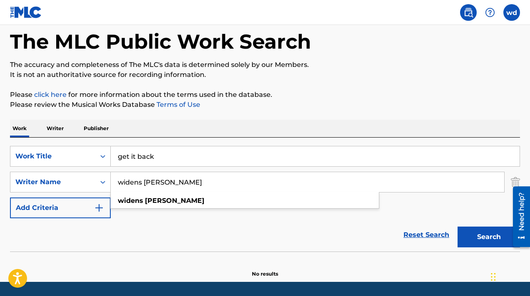
click at [446, 188] on input "widens [PERSON_NAME]" at bounding box center [307, 182] width 393 height 20
click at [427, 156] on input "get it back" at bounding box center [315, 156] width 409 height 20
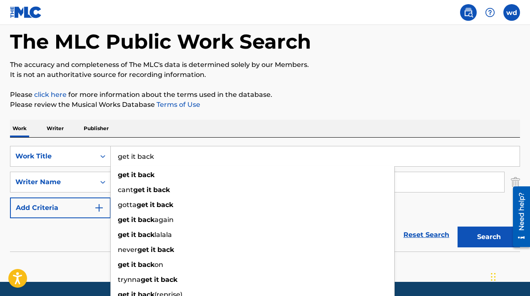
click at [427, 156] on input "get it back" at bounding box center [315, 156] width 409 height 20
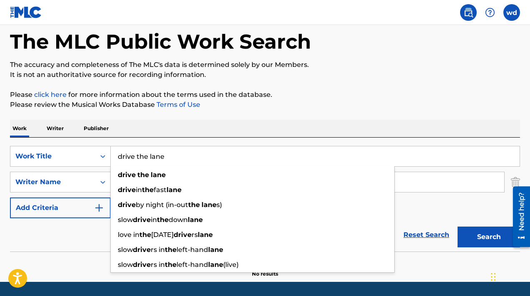
type input "drive the lane"
click at [457, 227] on button "Search" at bounding box center [488, 237] width 62 height 21
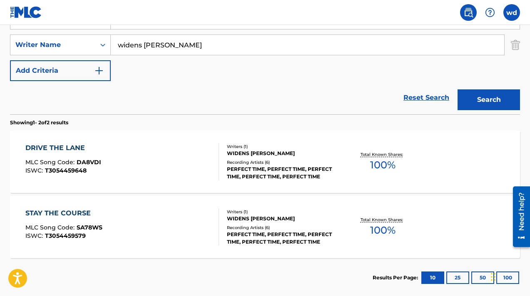
scroll to position [191, 0]
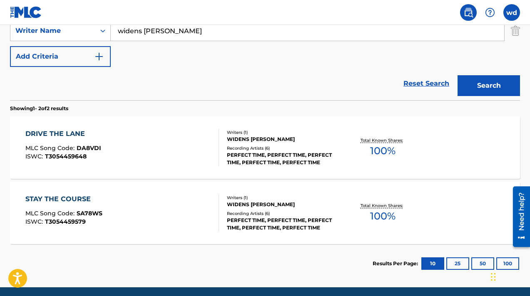
click at [378, 154] on span "100 %" at bounding box center [382, 151] width 25 height 15
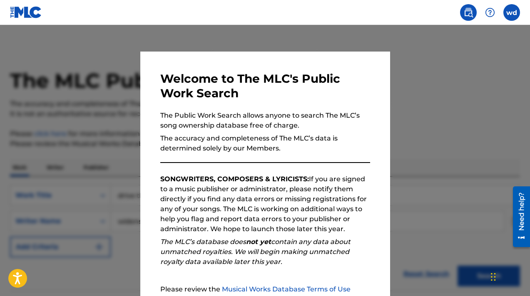
scroll to position [174, 0]
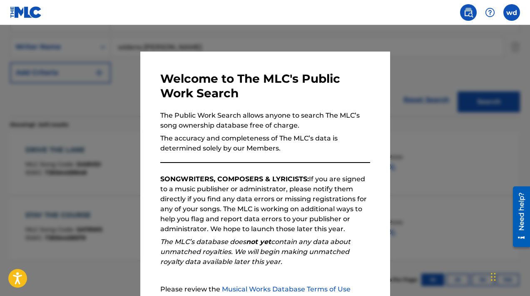
click at [48, 69] on div at bounding box center [265, 173] width 530 height 296
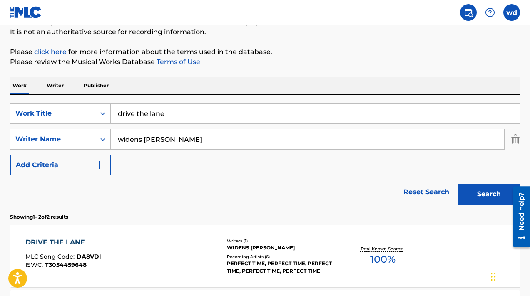
scroll to position [20, 0]
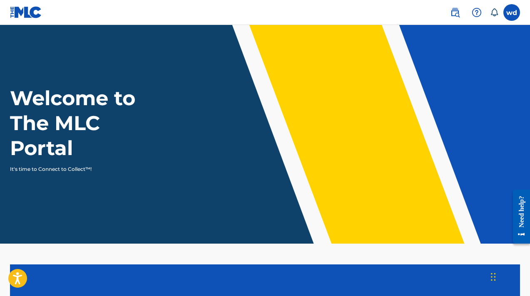
click at [454, 11] on img at bounding box center [455, 12] width 10 height 10
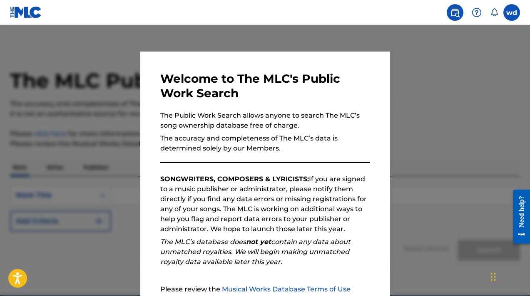
click at [398, 85] on div at bounding box center [265, 173] width 530 height 296
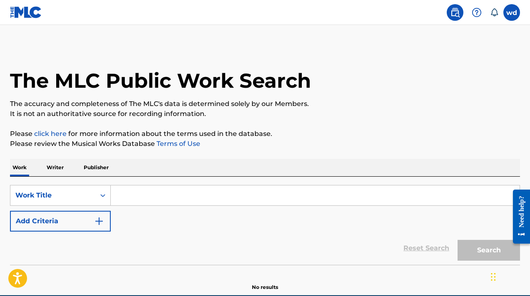
click at [480, 15] on img at bounding box center [477, 12] width 10 height 10
click at [495, 14] on icon at bounding box center [494, 12] width 8 height 8
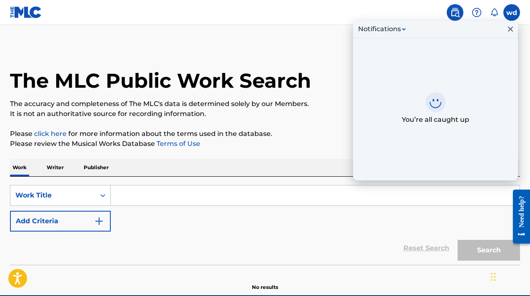
click at [478, 13] on img at bounding box center [477, 12] width 10 height 10
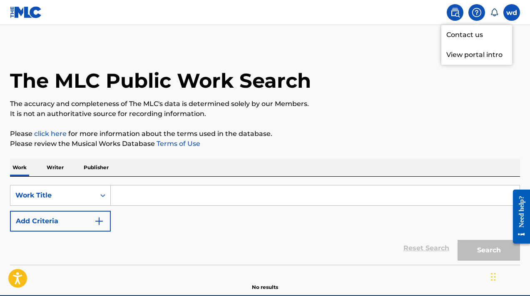
click at [476, 59] on p "View portal intro" at bounding box center [476, 55] width 71 height 20
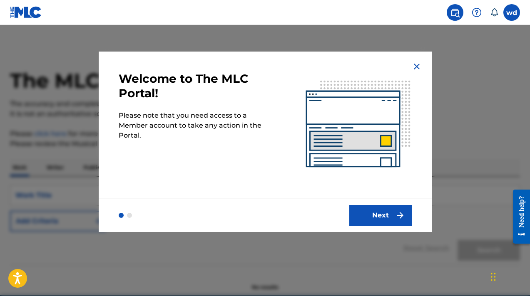
click at [381, 215] on button "Next" at bounding box center [380, 215] width 62 height 21
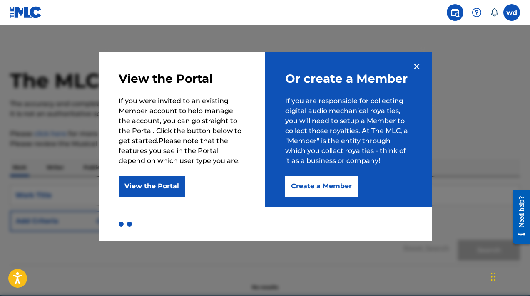
click at [415, 67] on img at bounding box center [417, 67] width 10 height 10
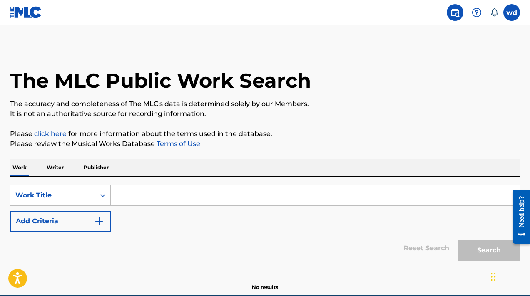
click at [185, 198] on input "Search Form" at bounding box center [315, 196] width 409 height 20
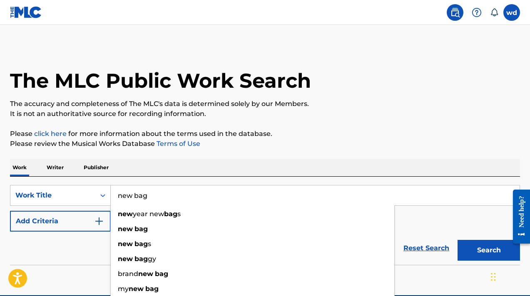
type input "new bag"
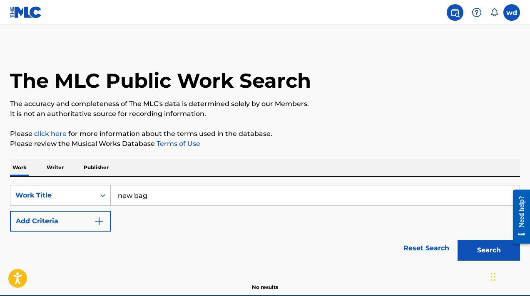
click at [179, 166] on div "Work Writer Publisher" at bounding box center [265, 167] width 510 height 17
click at [100, 223] on img "Search Form" at bounding box center [99, 221] width 10 height 10
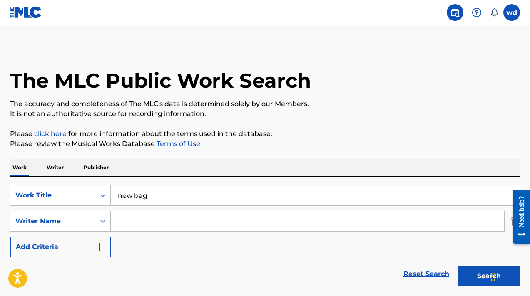
click at [117, 222] on input "Search Form" at bounding box center [307, 221] width 393 height 20
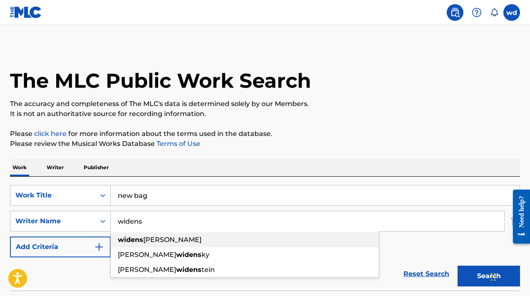
click at [118, 245] on div "widens dorsainville" at bounding box center [245, 240] width 268 height 15
type input "widens [PERSON_NAME]"
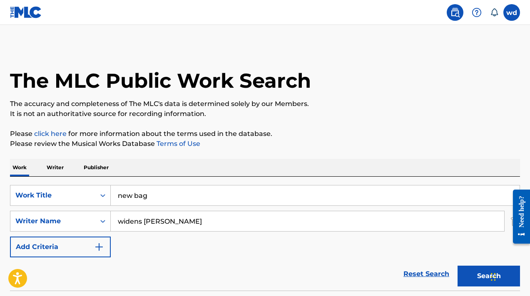
click at [465, 274] on button "Search" at bounding box center [488, 276] width 62 height 21
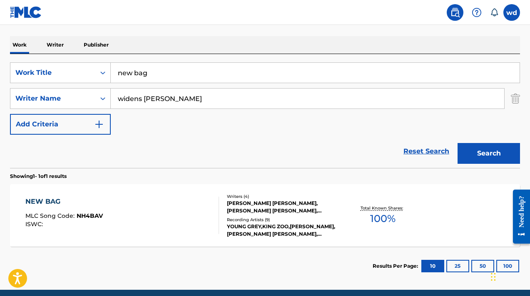
scroll to position [156, 0]
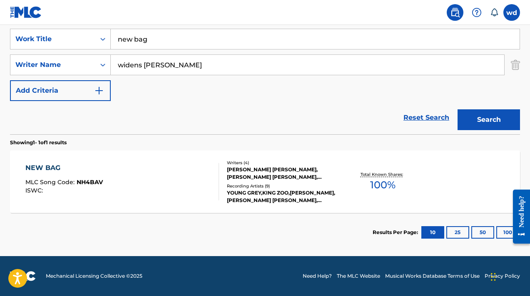
click at [372, 184] on span "100 %" at bounding box center [382, 185] width 25 height 15
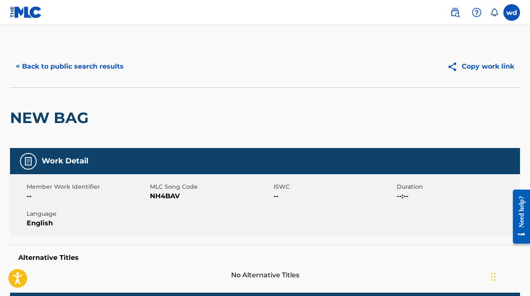
click at [16, 11] on img at bounding box center [26, 12] width 32 height 12
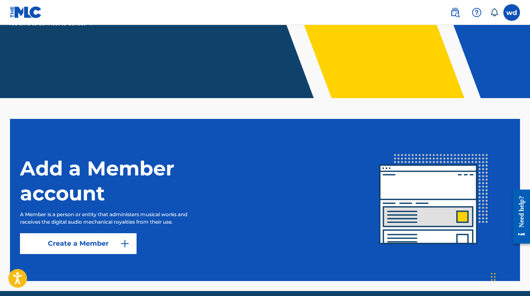
scroll to position [181, 0]
